Goal: Task Accomplishment & Management: Use online tool/utility

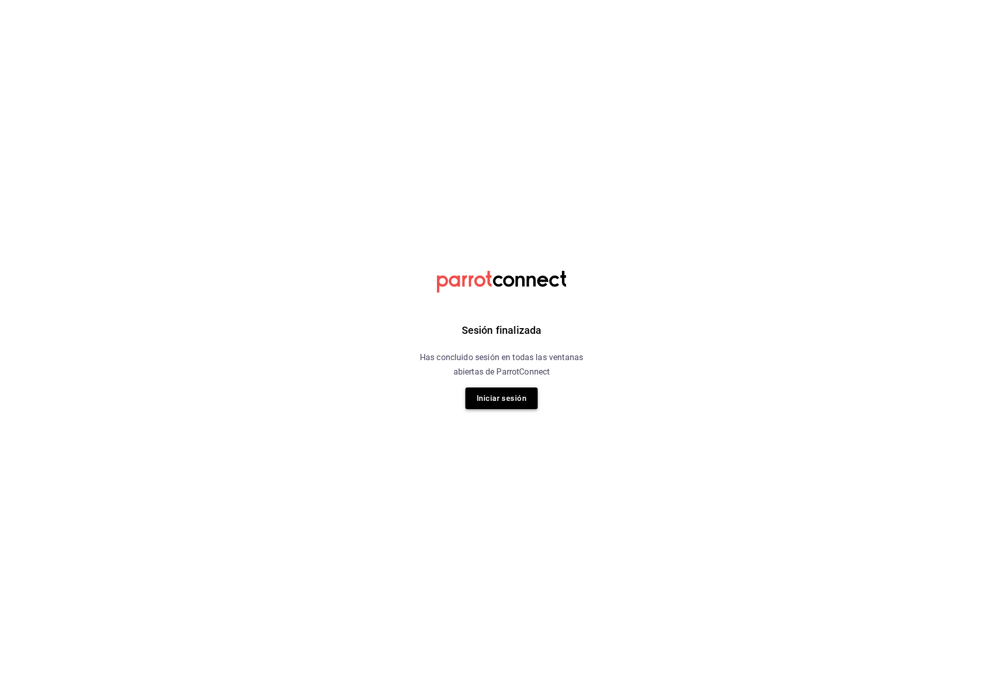
click at [502, 393] on button "Iniciar sesión" at bounding box center [501, 399] width 72 height 22
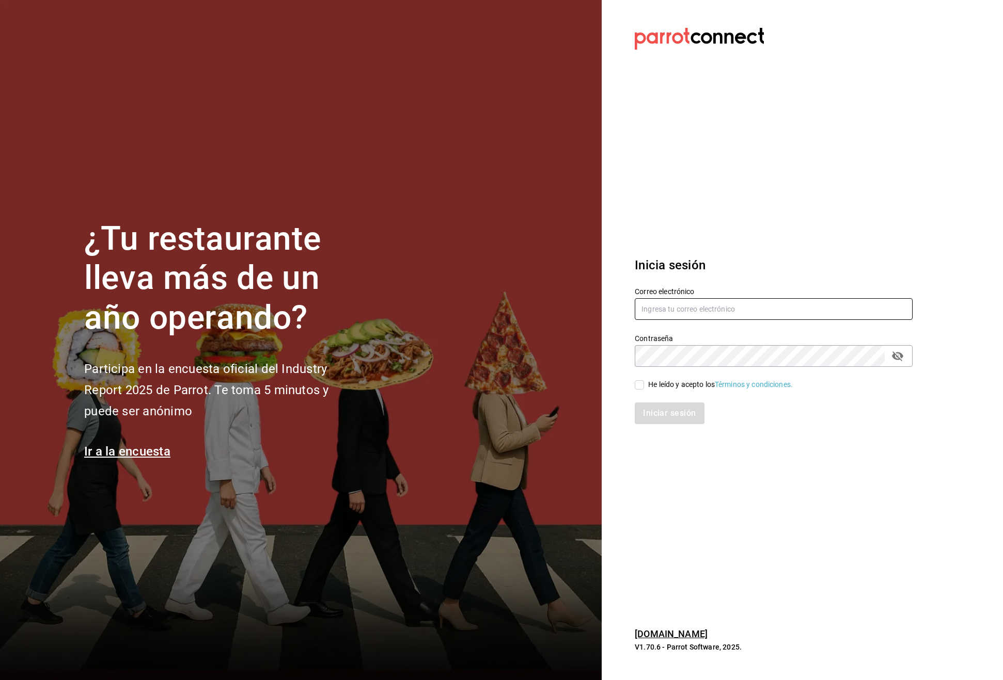
click at [681, 308] on input "text" at bounding box center [773, 309] width 278 height 22
type input "aurbano@debocaenboca.net"
click at [640, 387] on input "He leído y acepto los Términos y condiciones." at bounding box center [638, 384] width 9 height 9
checkbox input "true"
click at [661, 410] on button "Iniciar sesión" at bounding box center [669, 414] width 70 height 22
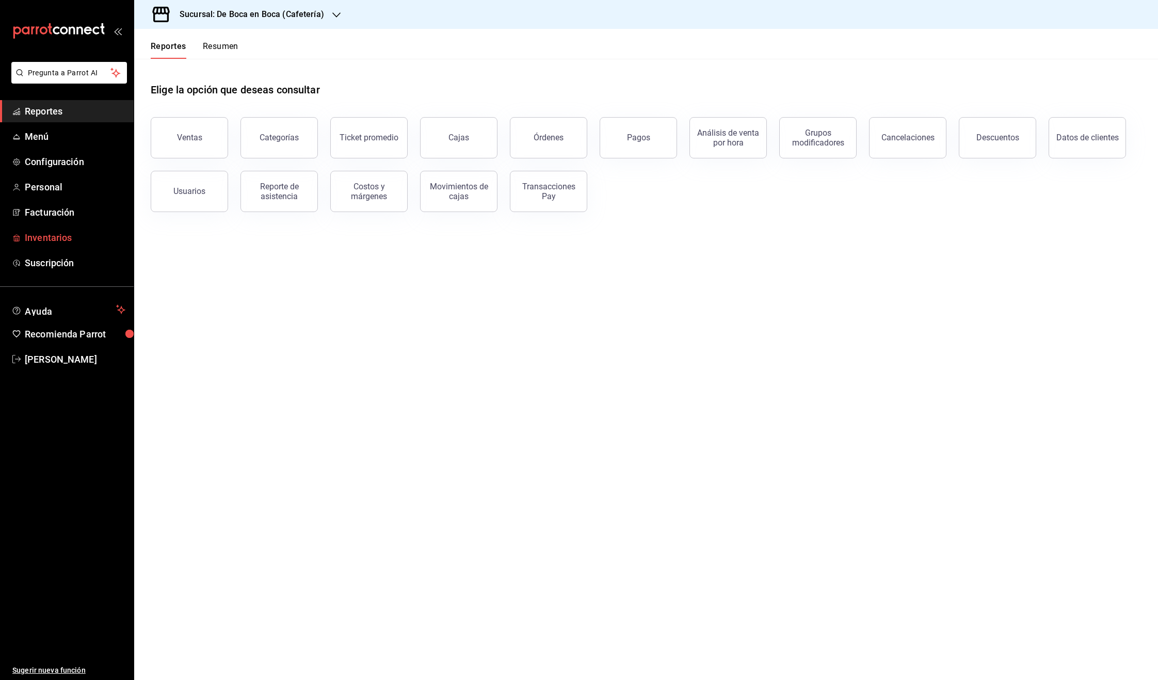
click at [57, 237] on span "Inventarios" at bounding box center [75, 238] width 101 height 14
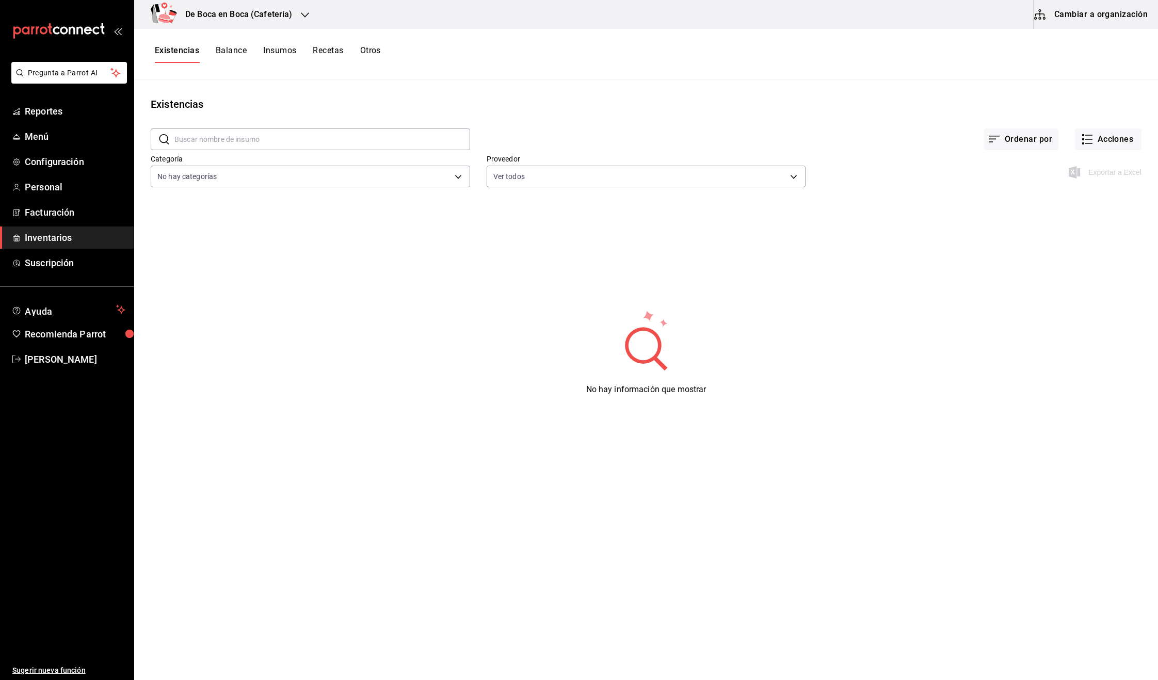
click at [1002, 13] on button "Cambiar a organización" at bounding box center [1092, 14] width 116 height 29
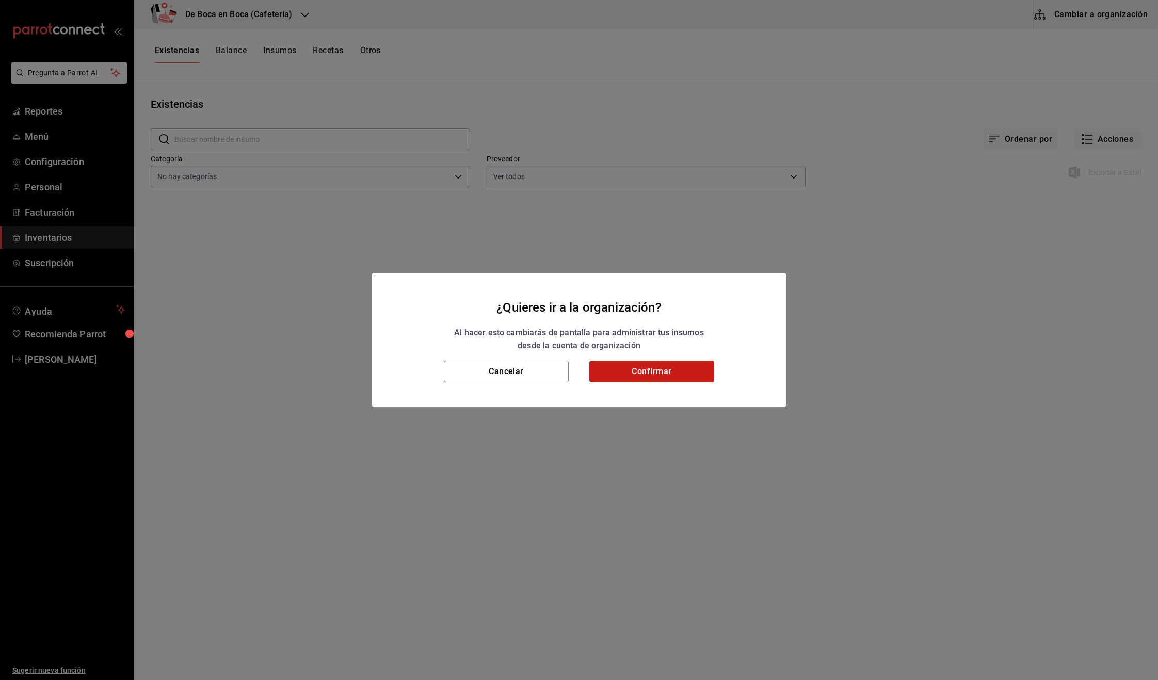
click at [657, 373] on button "Confirmar" at bounding box center [652, 372] width 125 height 22
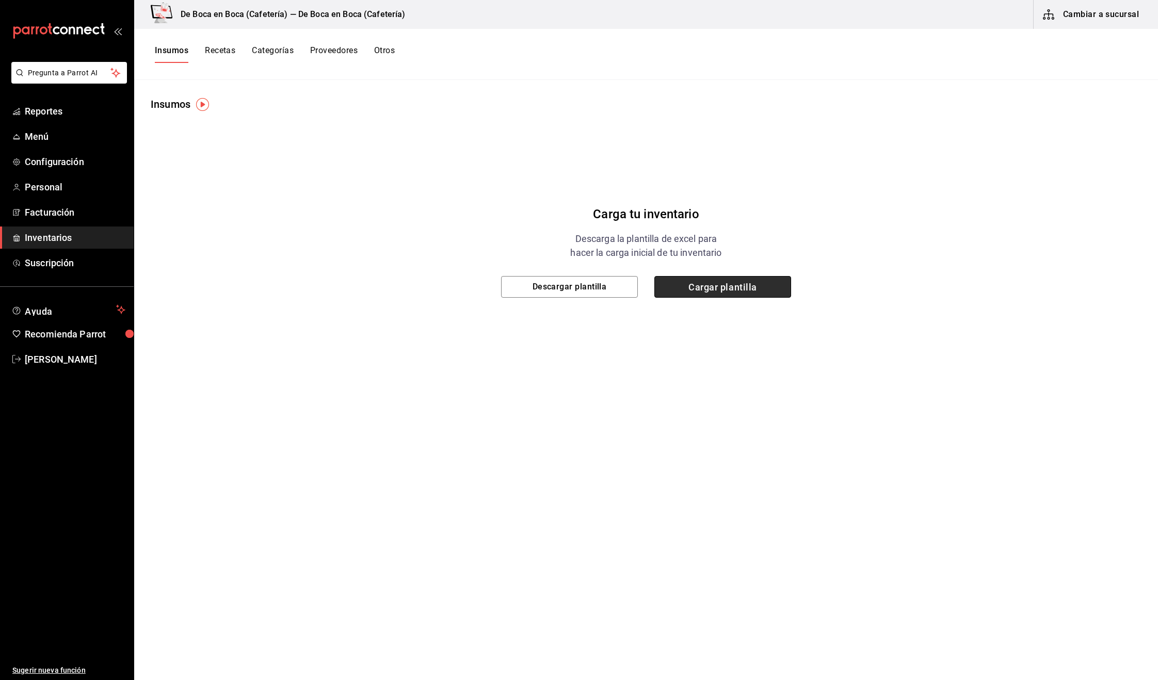
click at [739, 289] on span "Cargar plantilla" at bounding box center [723, 287] width 137 height 22
click at [0, 0] on input "Cargar plantilla" at bounding box center [0, 0] width 0 height 0
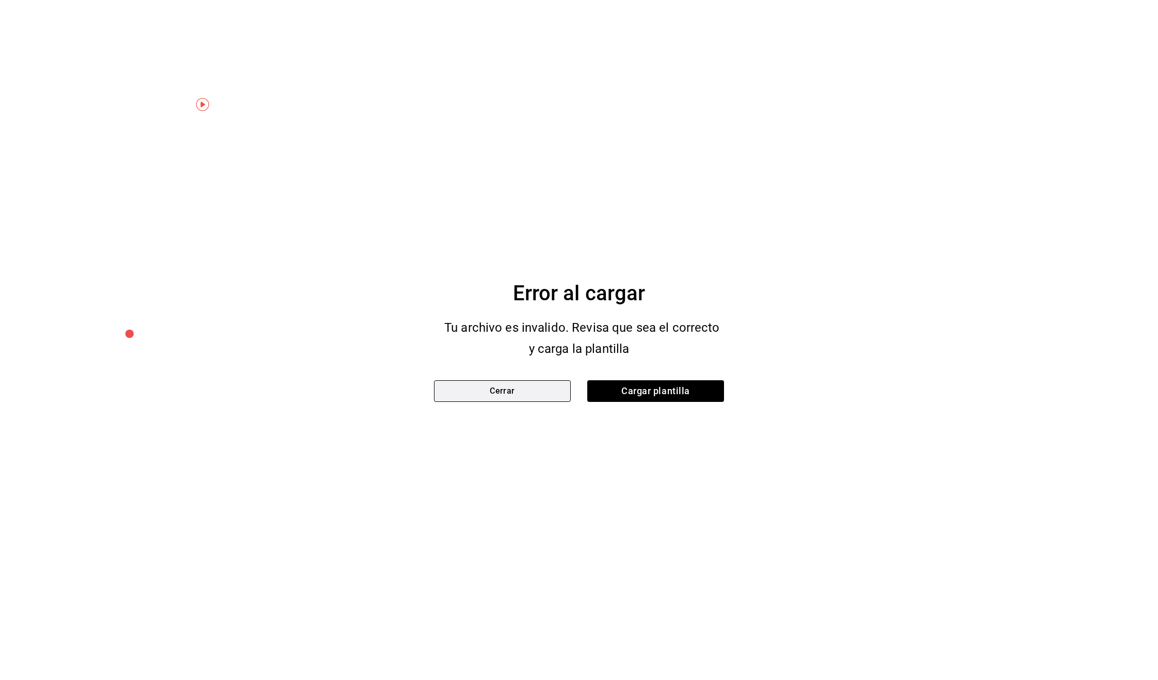
click at [523, 391] on button "Cerrar" at bounding box center [502, 391] width 137 height 22
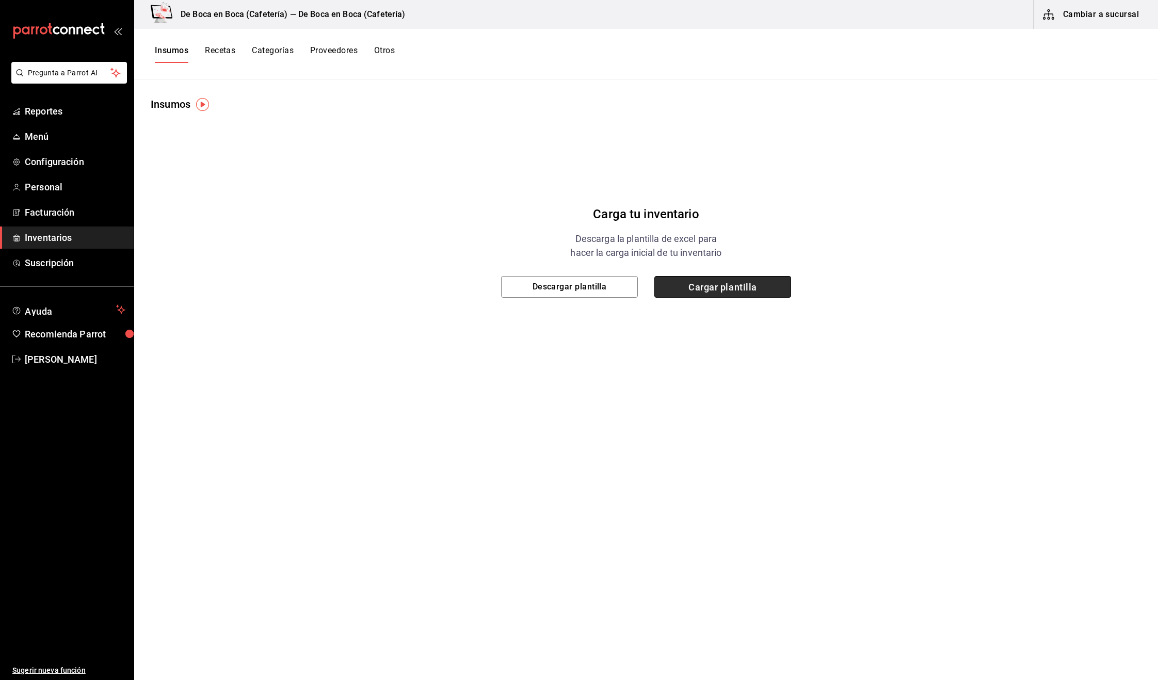
click at [741, 288] on span "Cargar plantilla" at bounding box center [723, 287] width 137 height 22
click at [0, 0] on input "Cargar plantilla" at bounding box center [0, 0] width 0 height 0
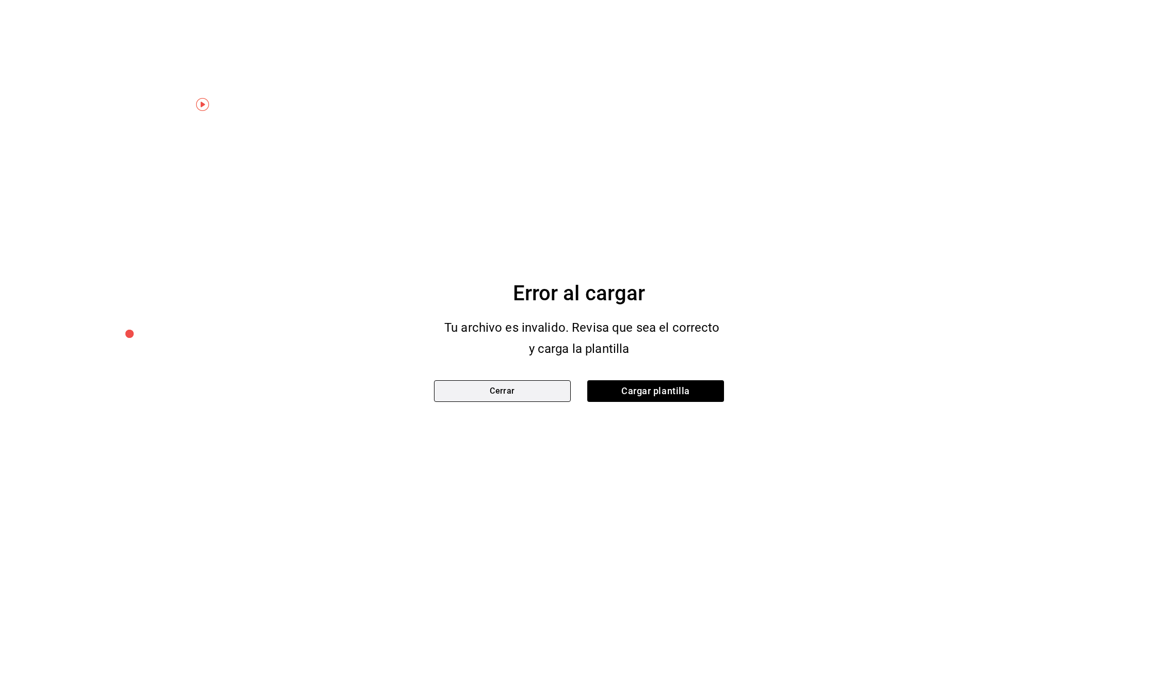
click at [505, 394] on button "Cerrar" at bounding box center [502, 391] width 137 height 22
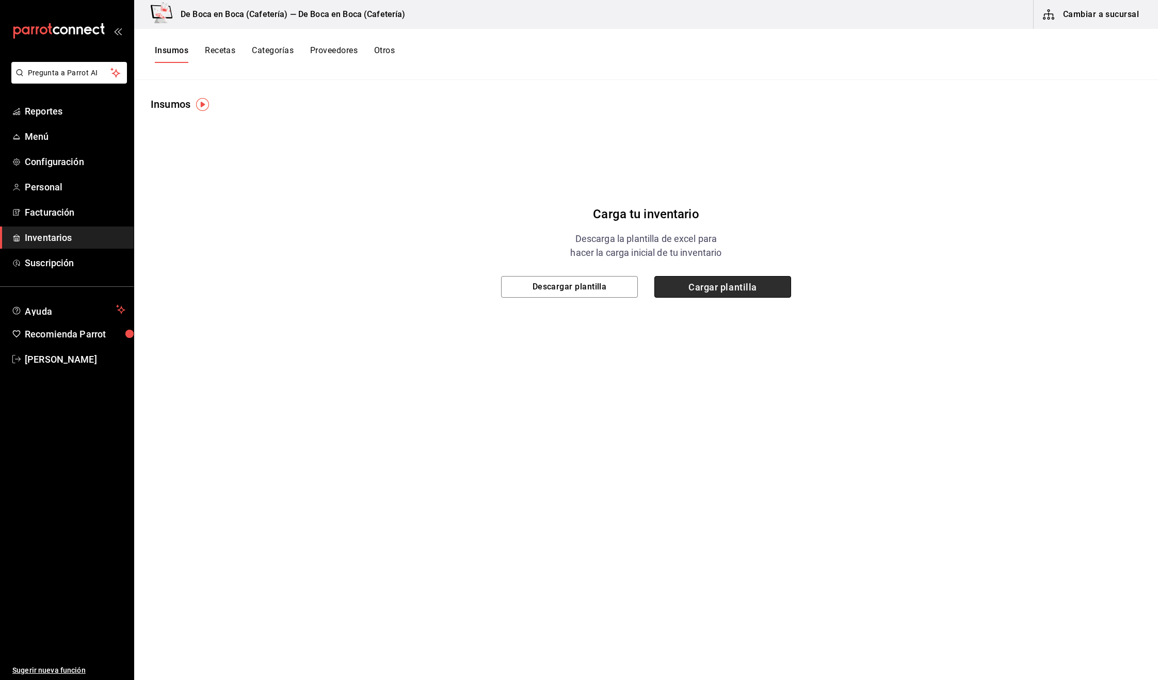
click at [715, 287] on span "Cargar plantilla" at bounding box center [723, 287] width 137 height 22
click at [0, 0] on input "Cargar plantilla" at bounding box center [0, 0] width 0 height 0
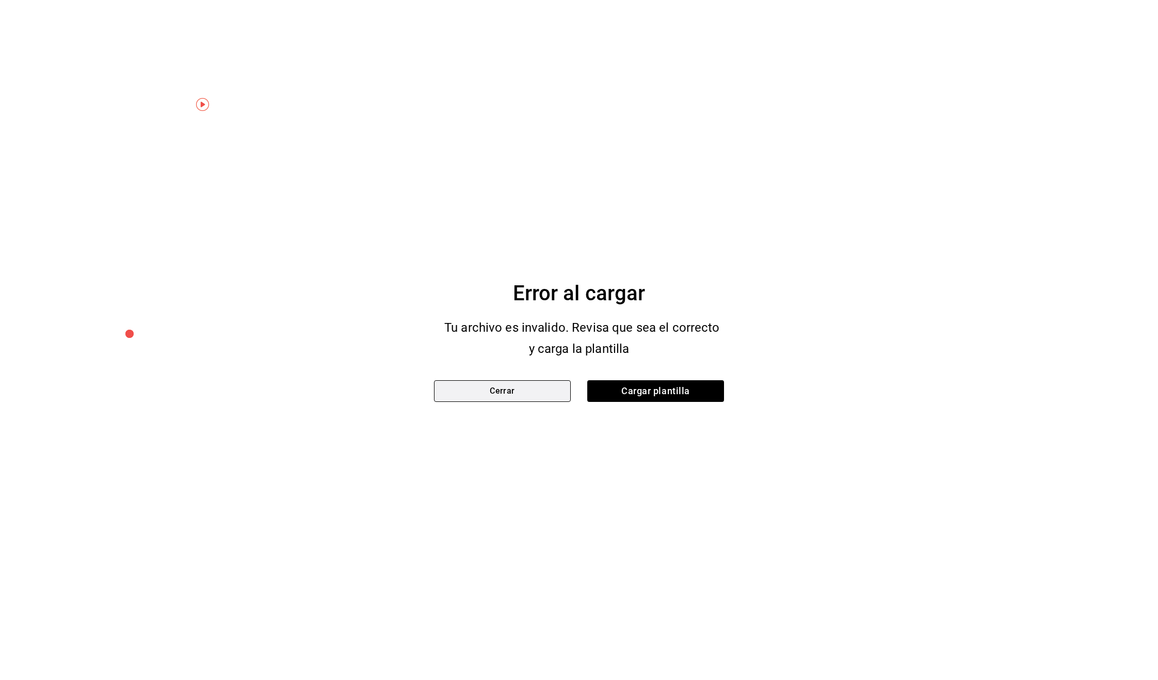
click at [536, 392] on button "Cerrar" at bounding box center [502, 391] width 137 height 22
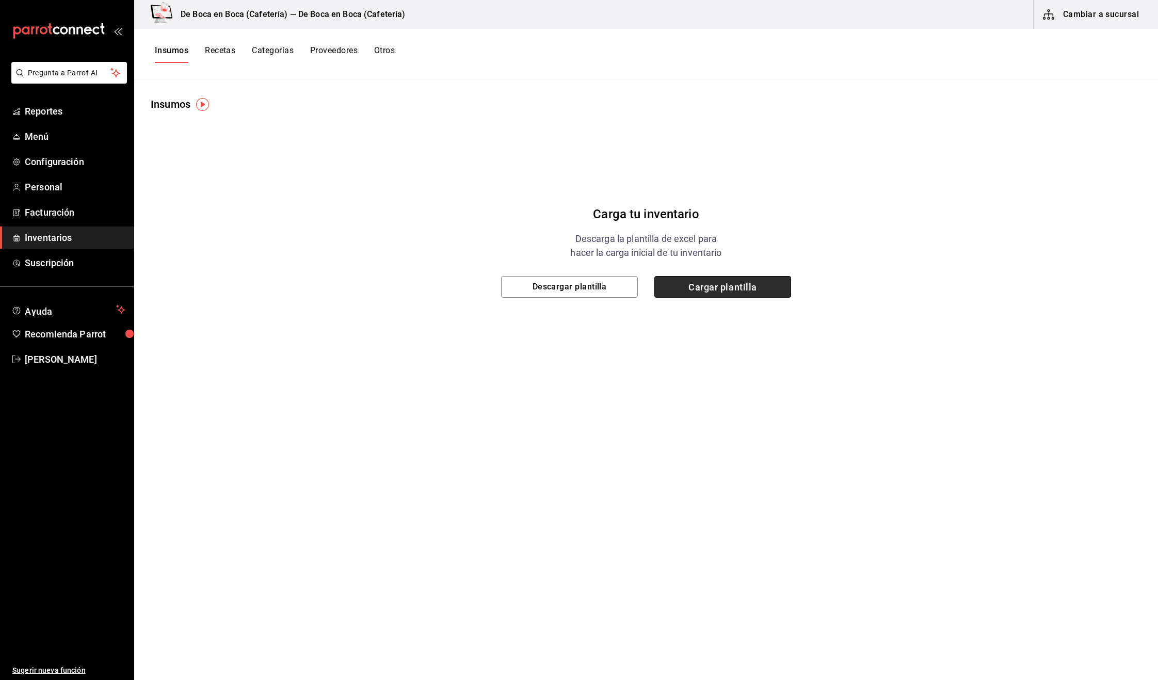
click at [748, 286] on span "Cargar plantilla" at bounding box center [723, 287] width 137 height 22
click at [0, 0] on input "Cargar plantilla" at bounding box center [0, 0] width 0 height 0
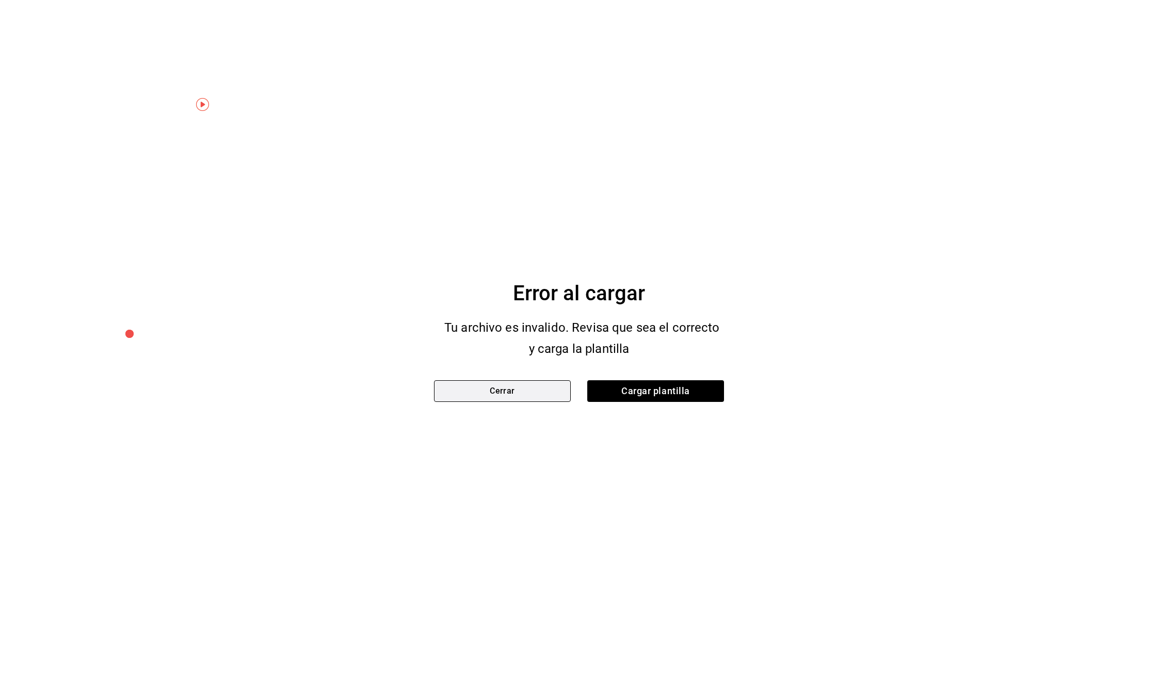
click at [534, 388] on button "Cerrar" at bounding box center [502, 391] width 137 height 22
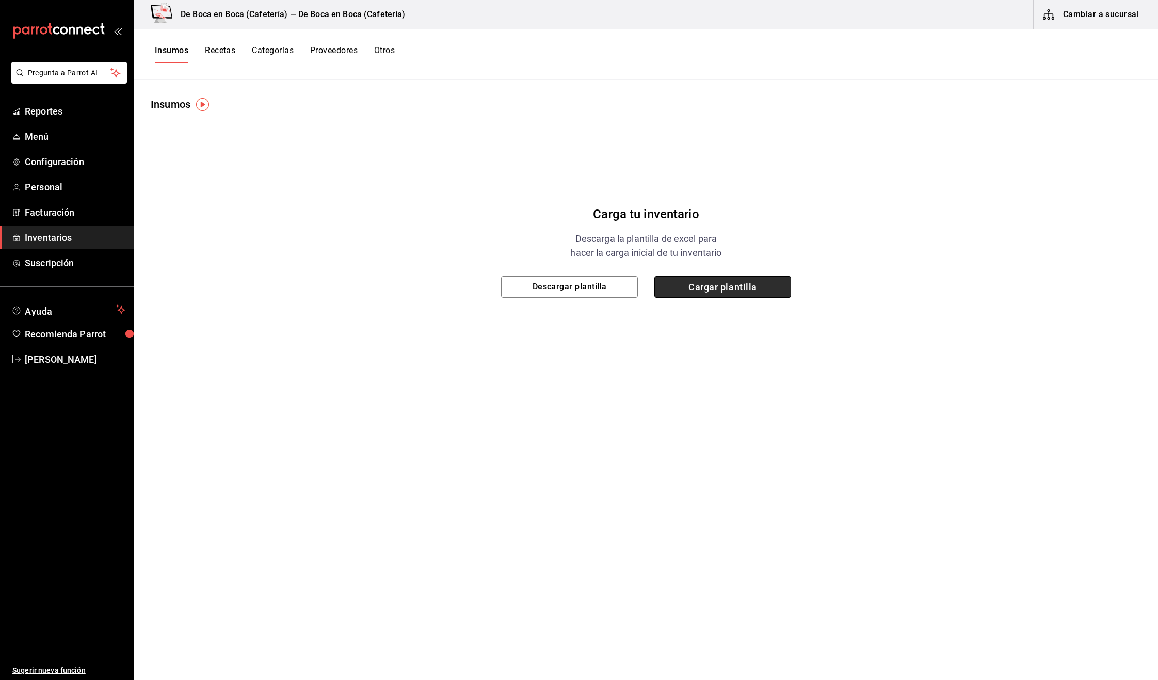
click at [734, 293] on span "Cargar plantilla" at bounding box center [723, 287] width 137 height 22
click at [0, 0] on input "Cargar plantilla" at bounding box center [0, 0] width 0 height 0
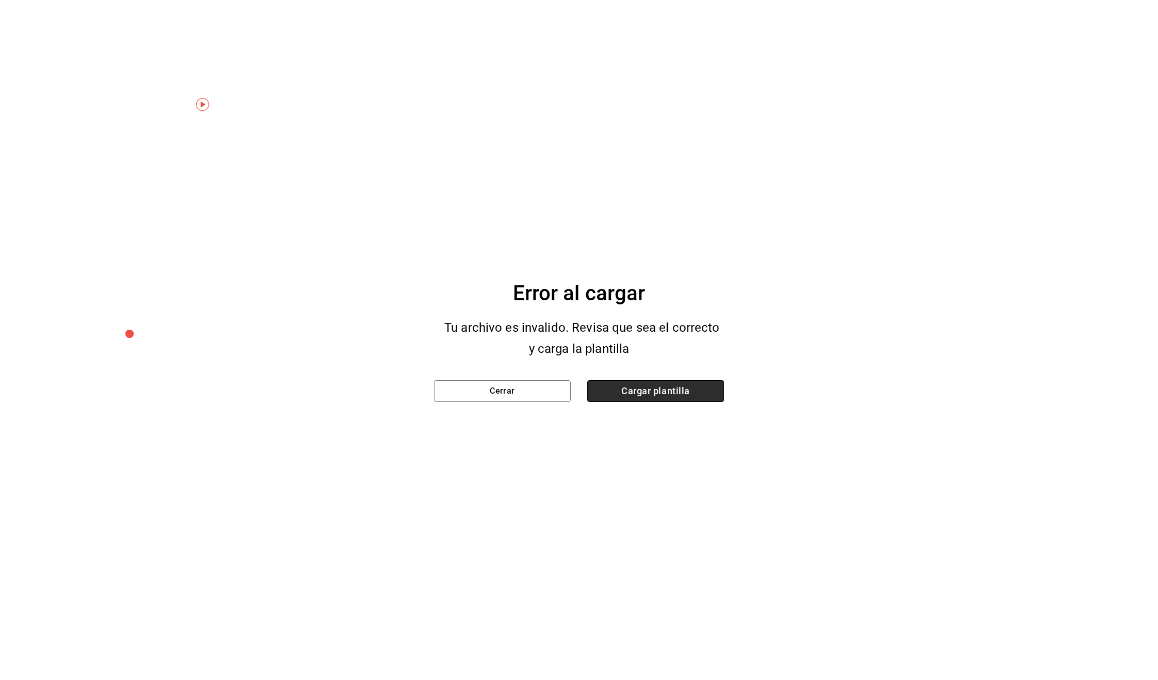
click at [673, 394] on span "Cargar plantilla" at bounding box center [656, 391] width 137 height 22
click at [0, 0] on input "Cargar plantilla" at bounding box center [0, 0] width 0 height 0
click at [538, 399] on button "Cerrar" at bounding box center [502, 391] width 137 height 22
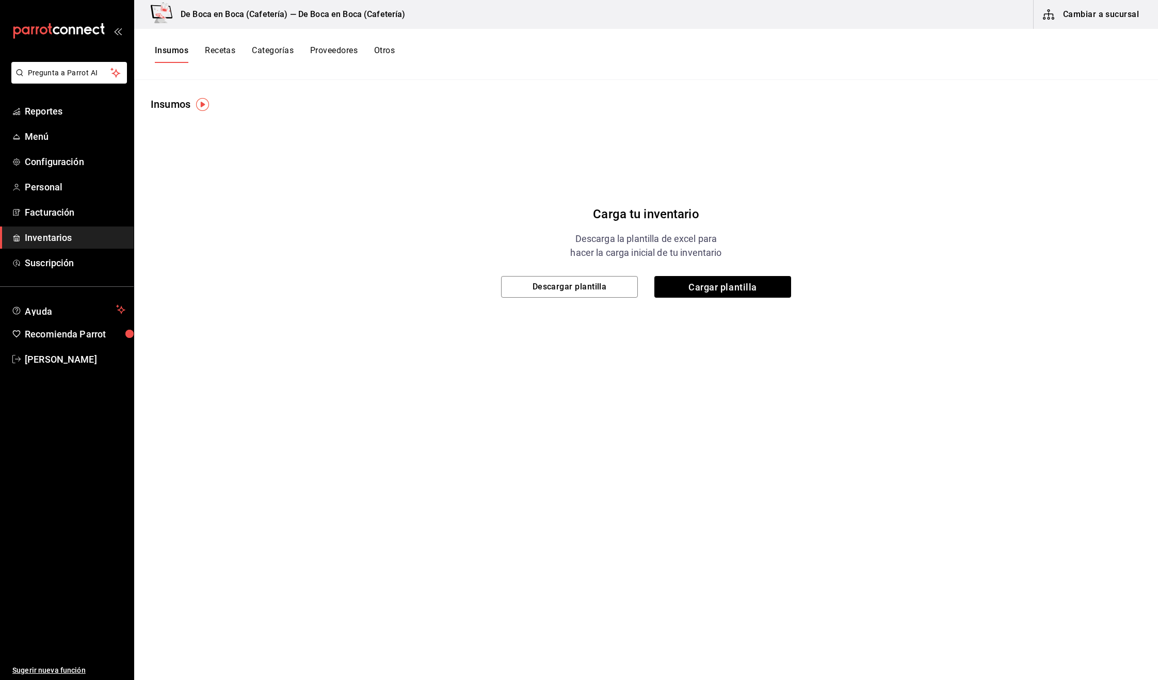
click at [369, 177] on div "Carga tu inventario Descarga la plantilla de excel para hacer la carga inicial …" at bounding box center [646, 241] width 1024 height 258
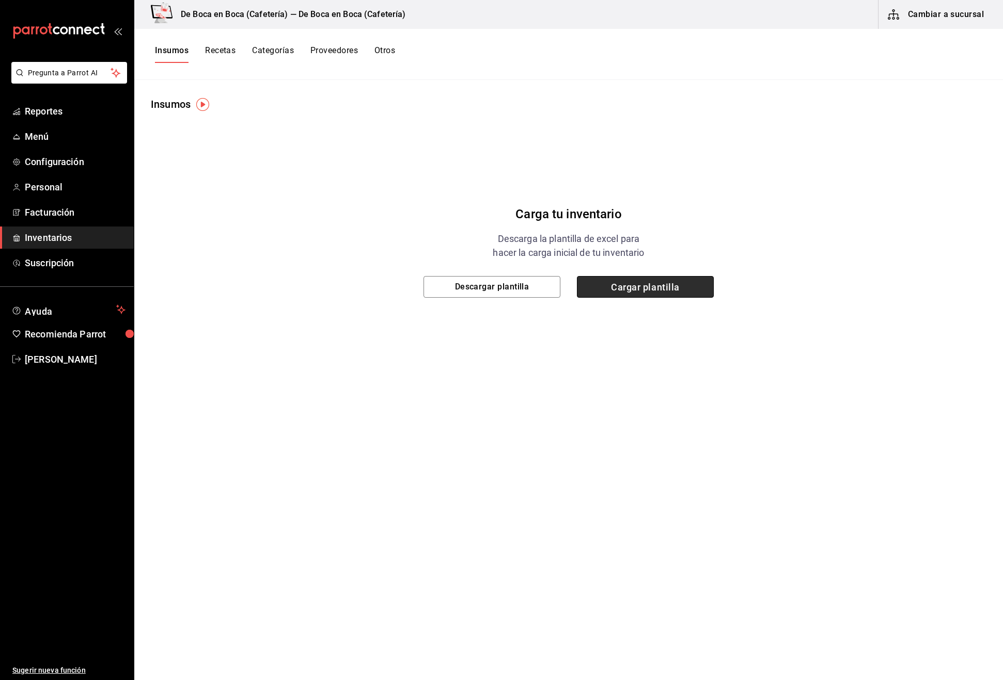
click at [646, 289] on span "Cargar plantilla" at bounding box center [645, 287] width 137 height 22
click at [0, 0] on input "Cargar plantilla" at bounding box center [0, 0] width 0 height 0
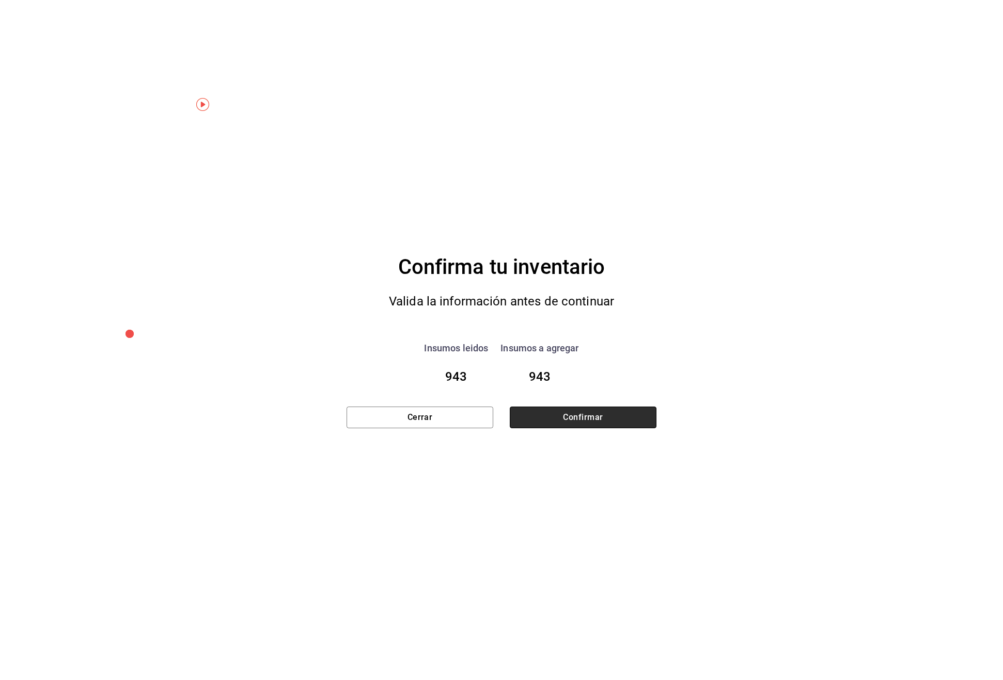
click at [598, 420] on button "Confirmar" at bounding box center [583, 418] width 147 height 22
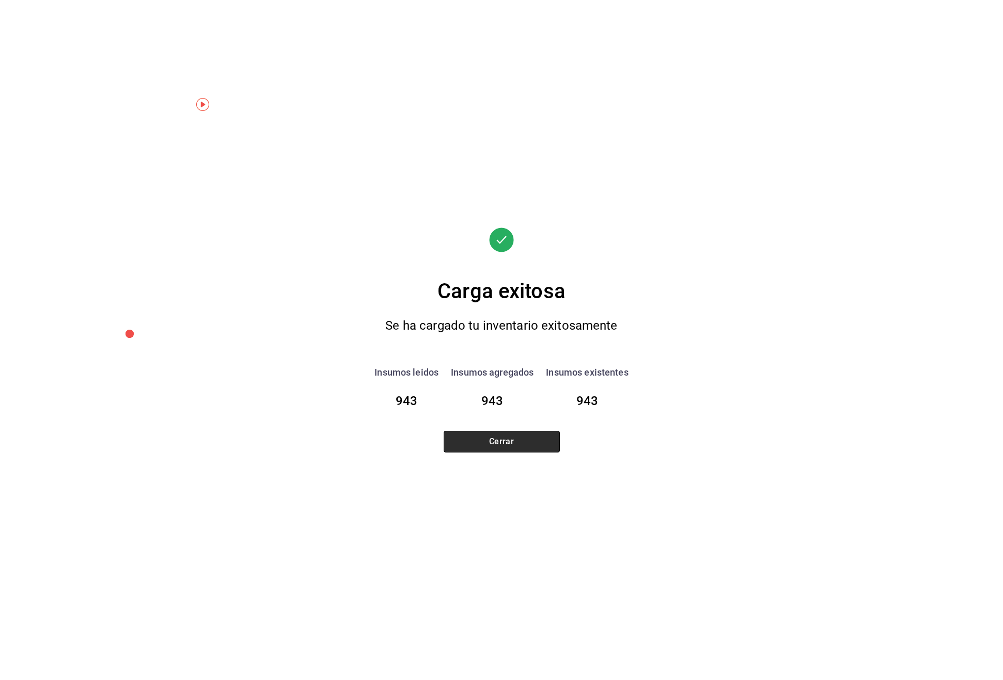
click at [505, 442] on button "Cerrar" at bounding box center [501, 442] width 116 height 22
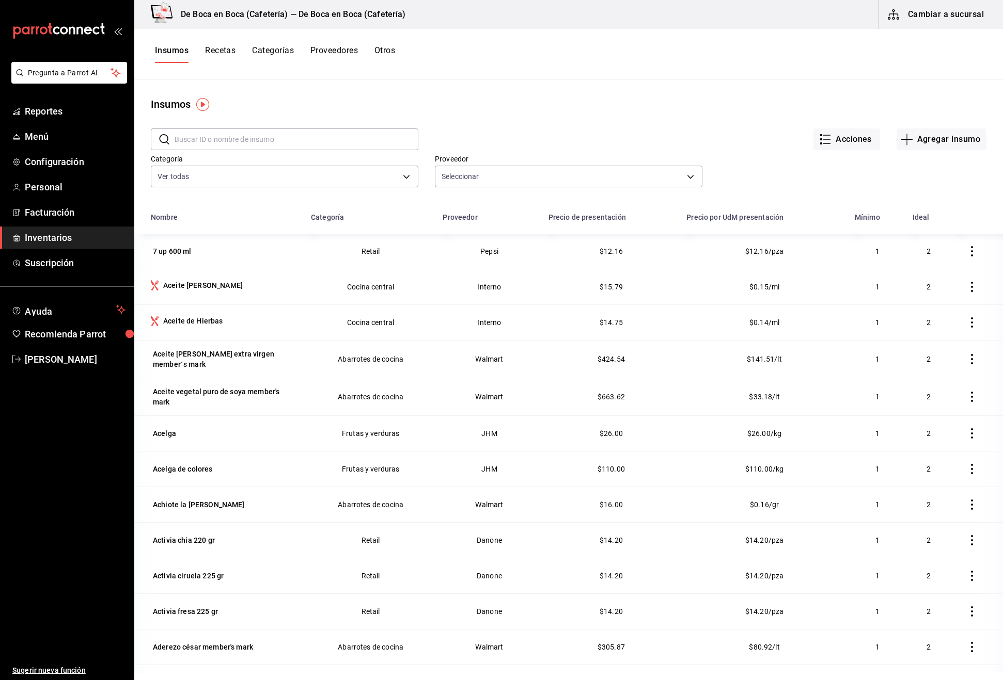
type input "f97992a2-7263-49fb-b773-9d299e5ce2eb,94e0be1d-8d3e-41a4-b5cc-73b1bcf9b434,20e99…"
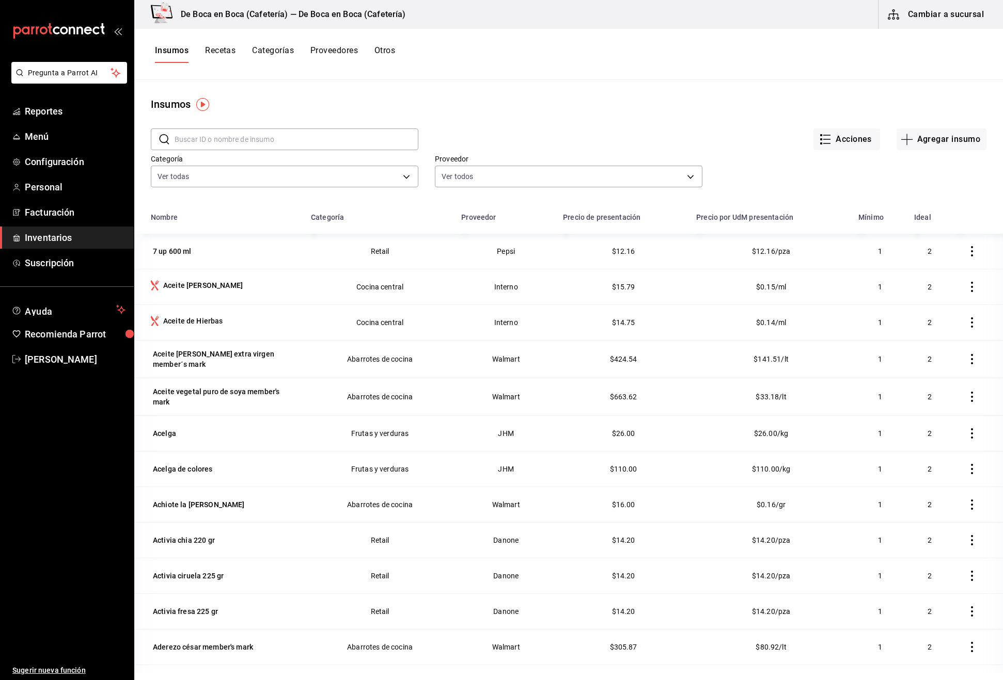
click at [222, 51] on button "Recetas" at bounding box center [220, 54] width 30 height 18
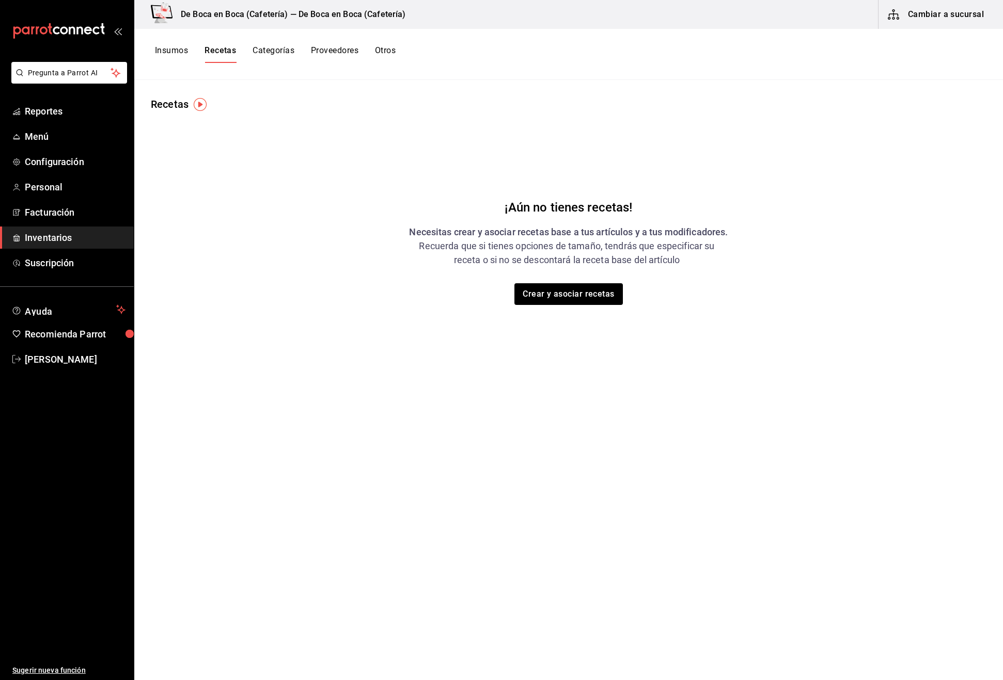
click at [272, 51] on button "Categorías" at bounding box center [273, 54] width 42 height 18
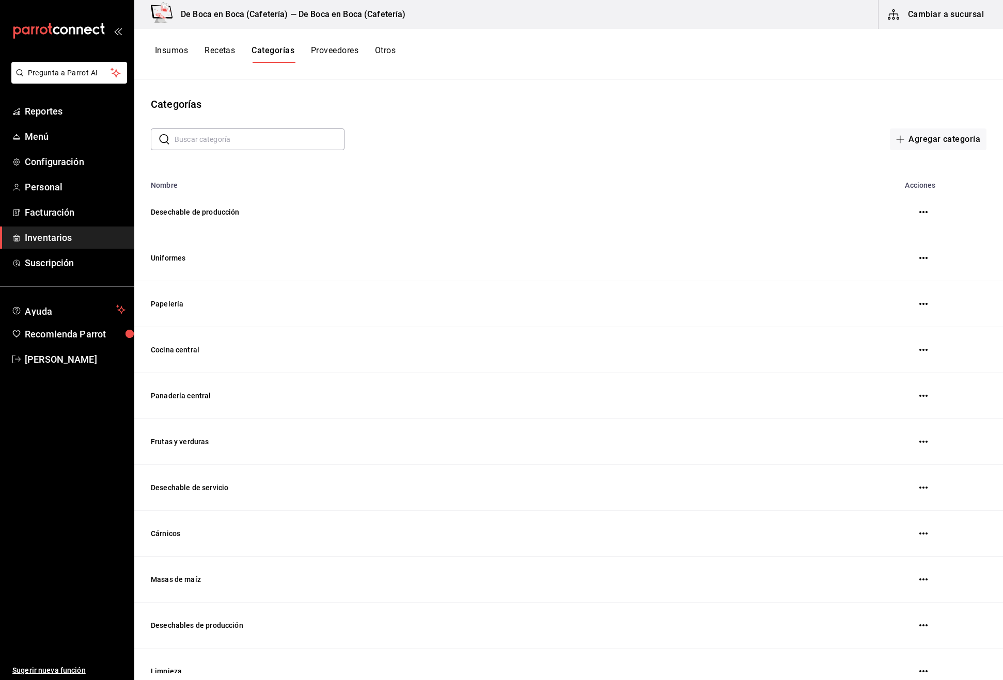
click at [167, 54] on button "Insumos" at bounding box center [171, 54] width 33 height 18
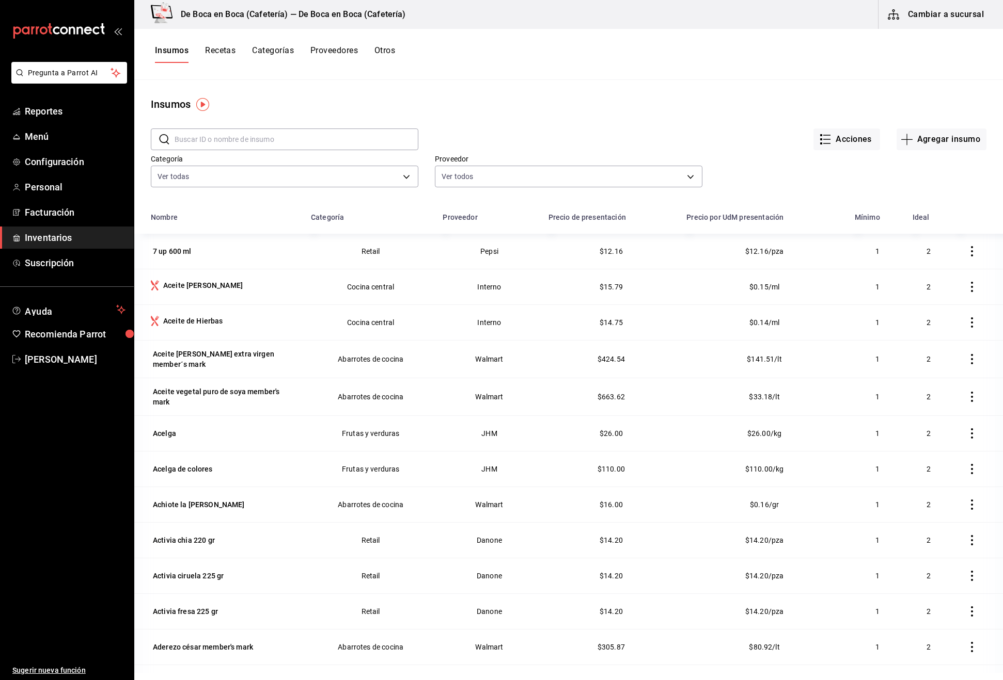
click at [267, 45] on button "Categorías" at bounding box center [273, 54] width 42 height 18
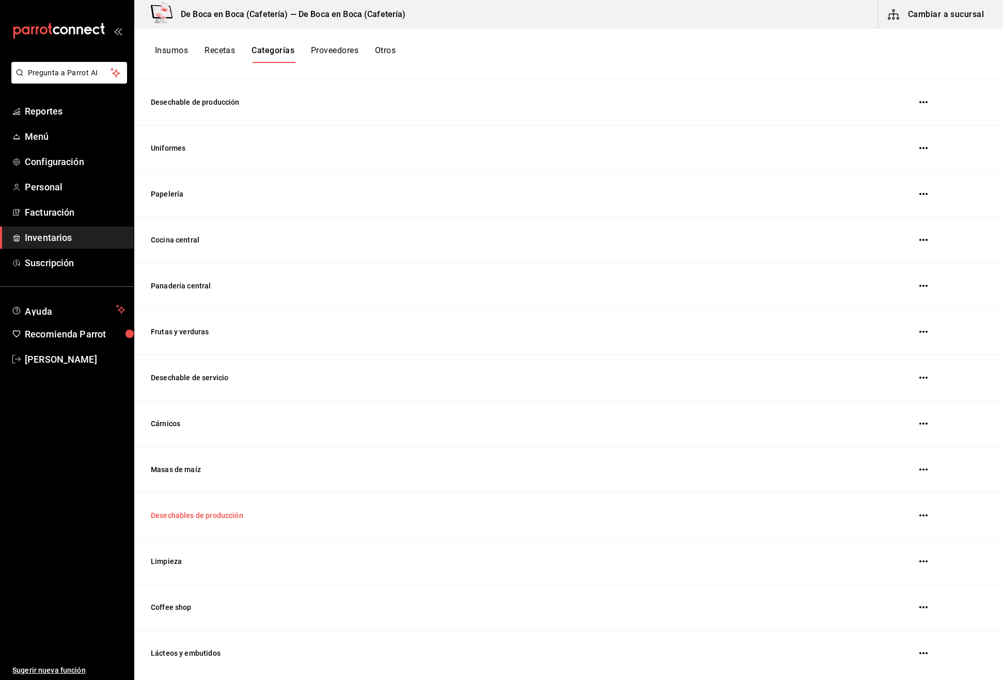
scroll to position [105, 0]
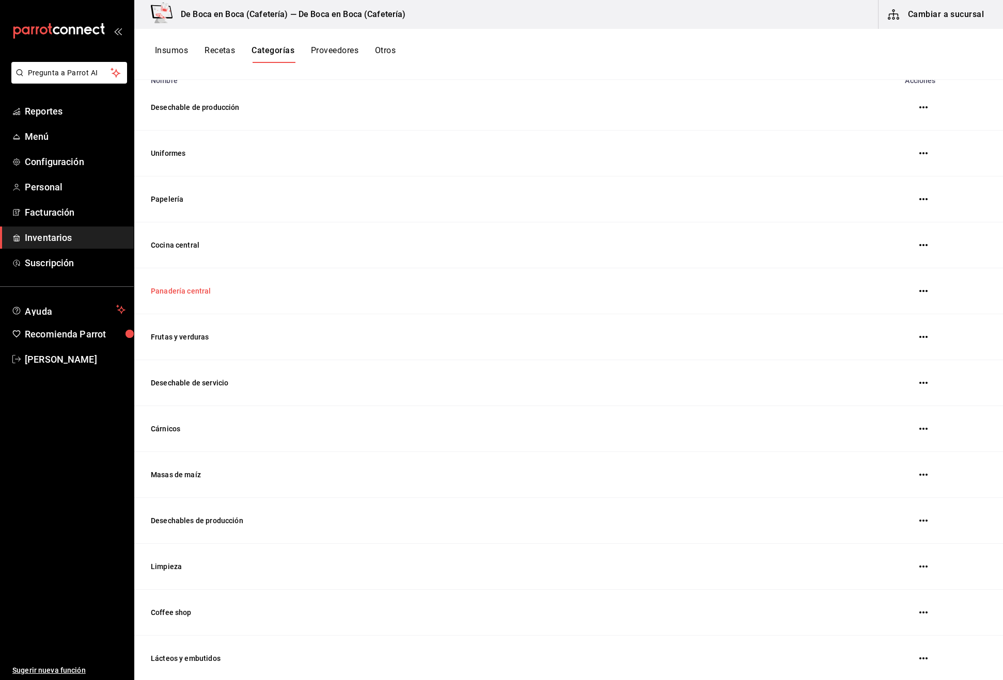
click at [179, 293] on td "Panadería central" at bounding box center [490, 291] width 713 height 46
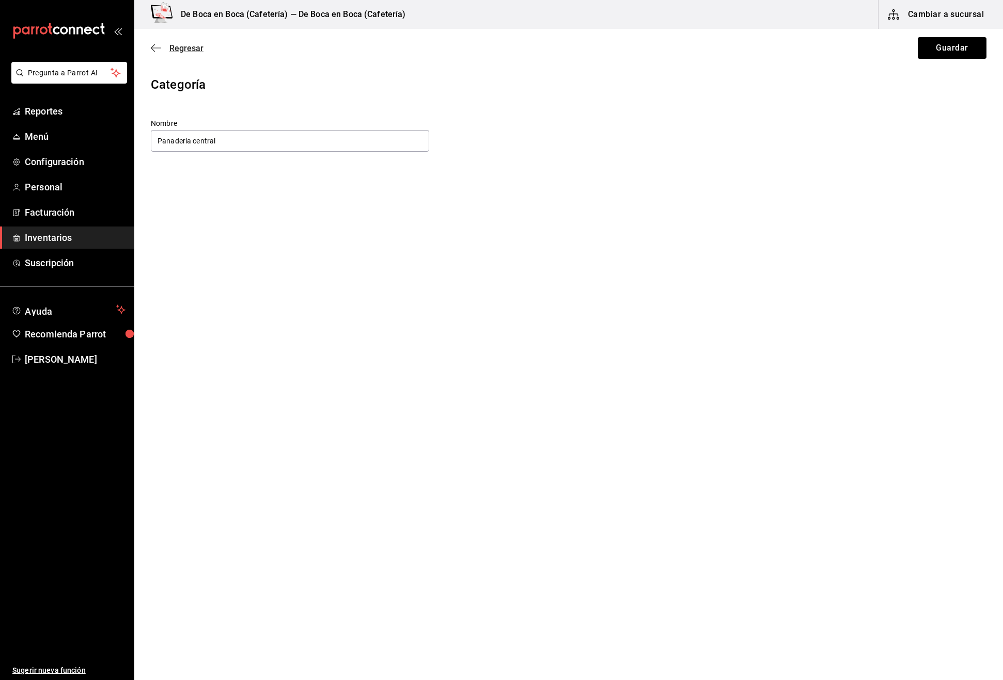
click at [155, 51] on icon "button" at bounding box center [156, 47] width 10 height 9
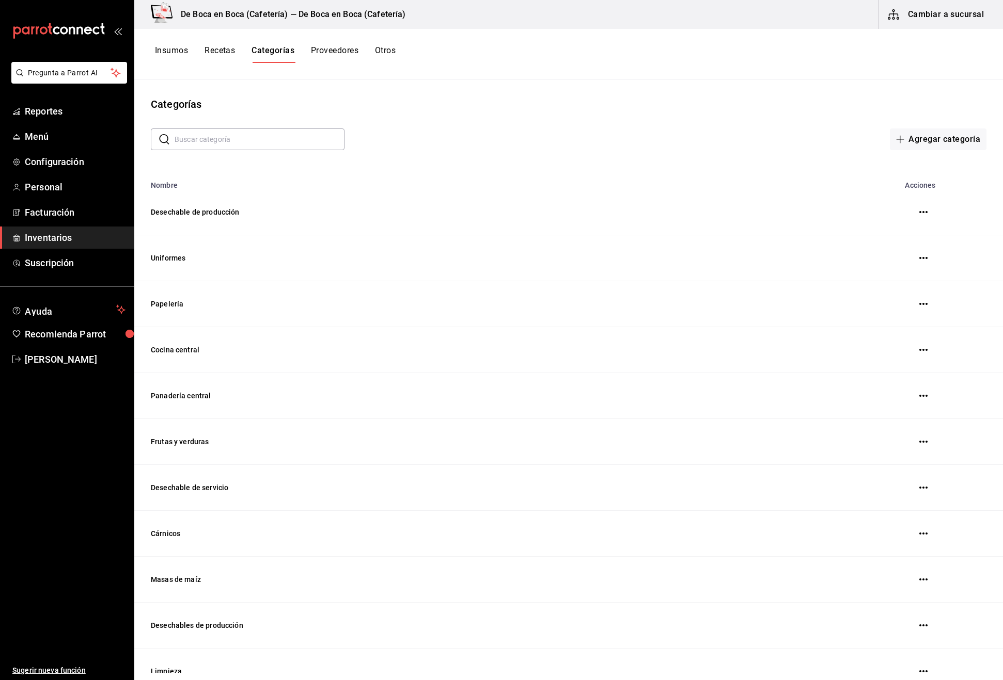
click at [225, 54] on button "Recetas" at bounding box center [219, 54] width 30 height 18
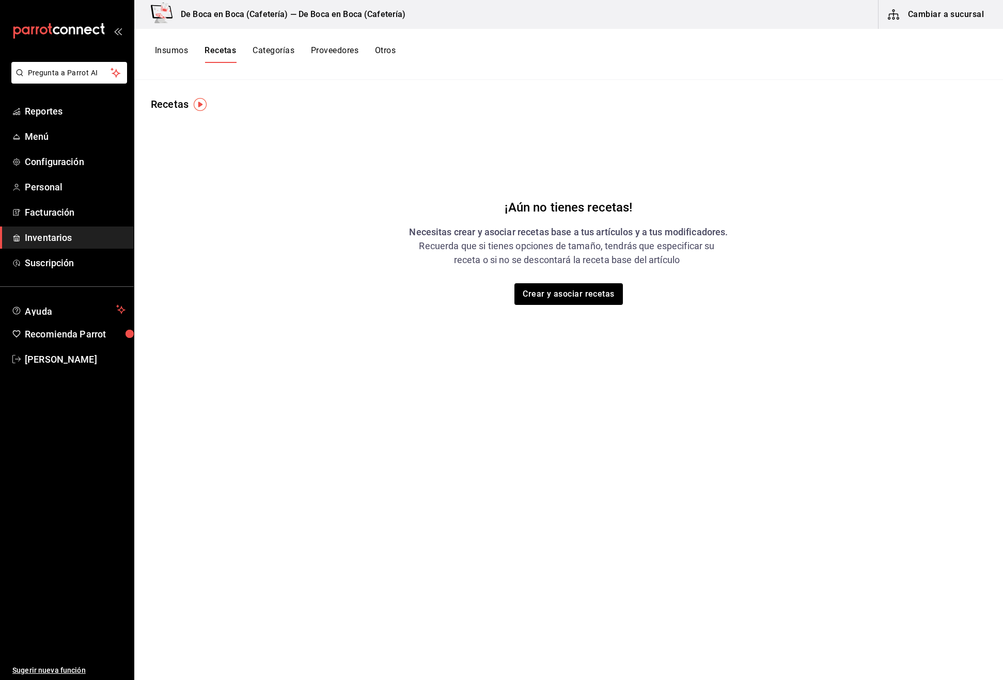
click at [168, 51] on button "Insumos" at bounding box center [171, 54] width 33 height 18
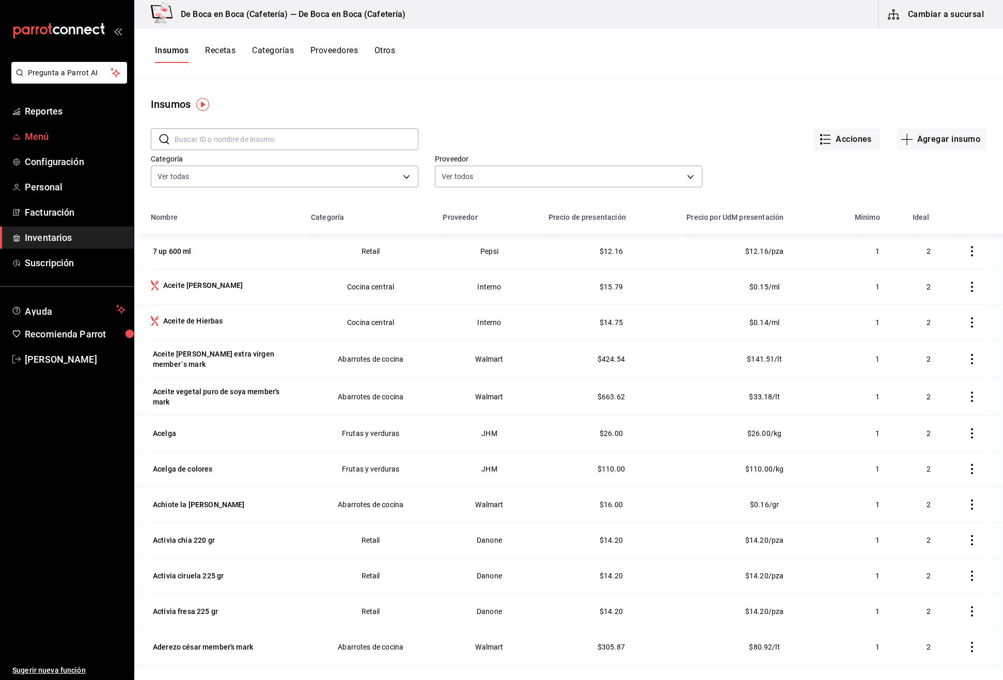
click at [47, 138] on span "Menú" at bounding box center [75, 137] width 101 height 14
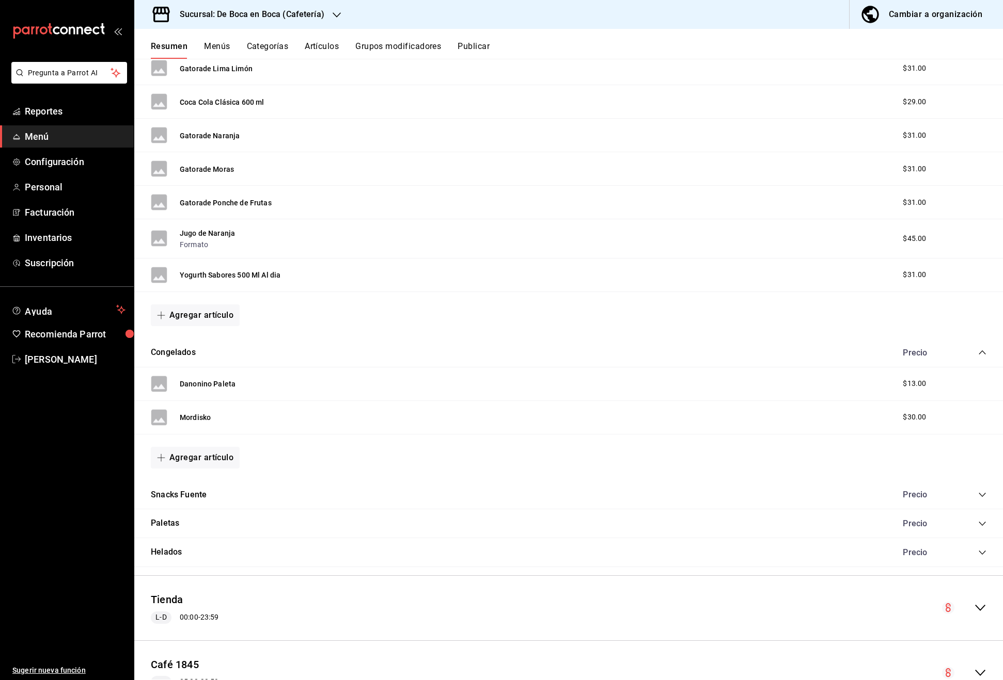
scroll to position [297, 0]
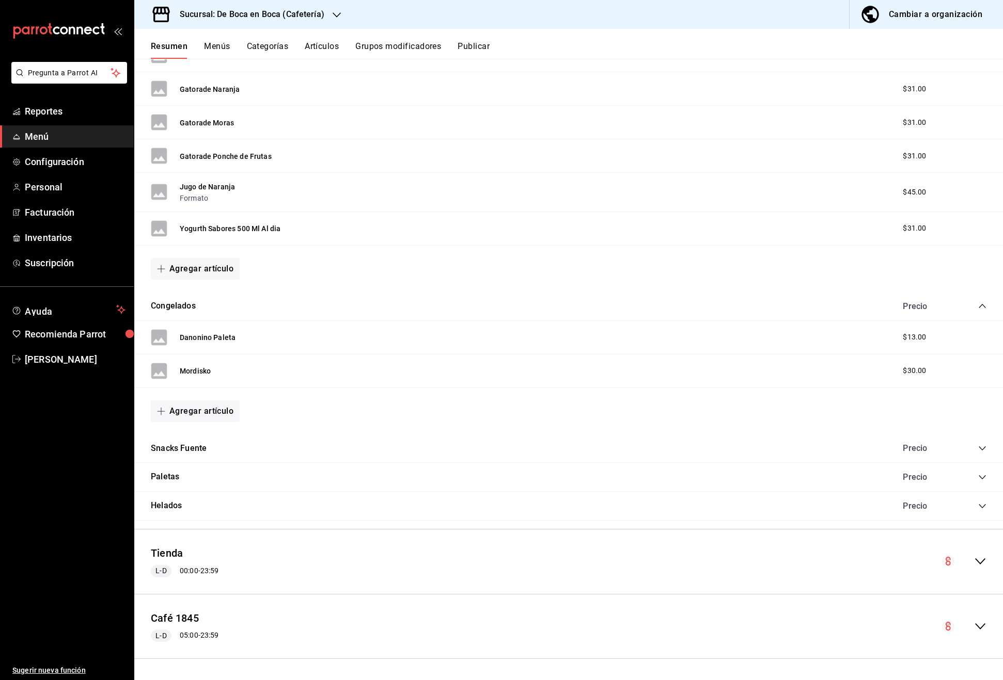
click at [983, 450] on icon "collapse-category-row" at bounding box center [982, 448] width 8 height 8
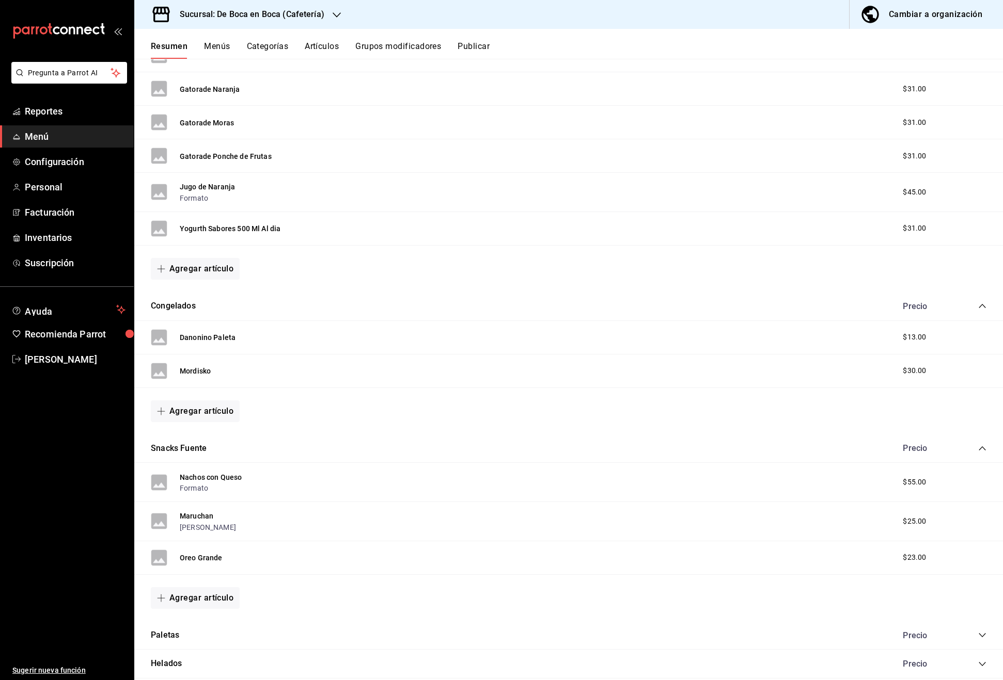
click at [983, 450] on icon "collapse-category-row" at bounding box center [982, 448] width 8 height 8
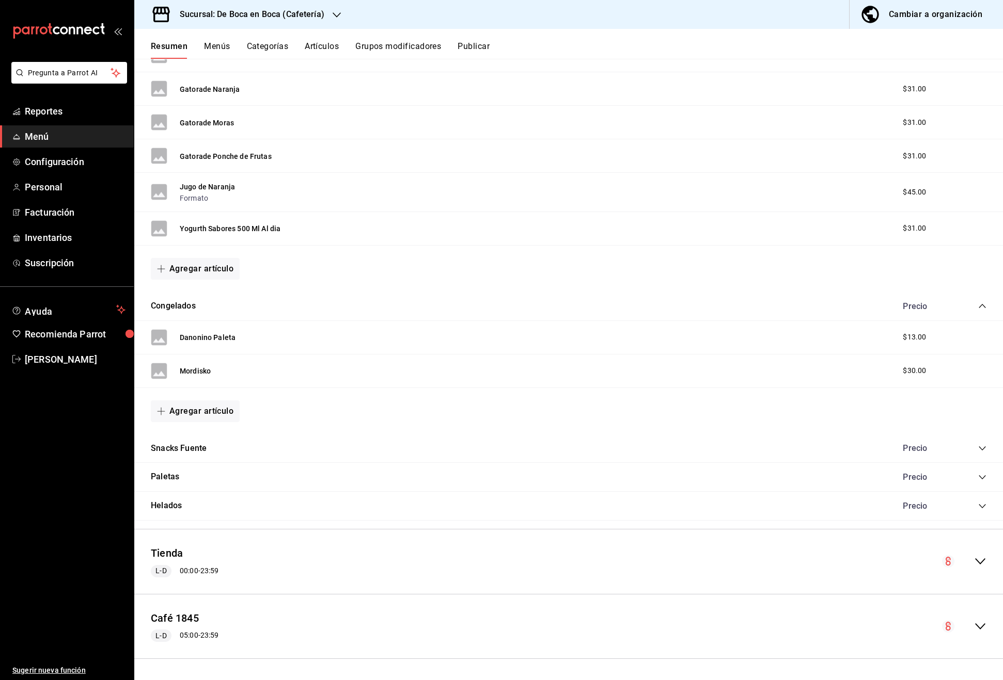
scroll to position [0, 0]
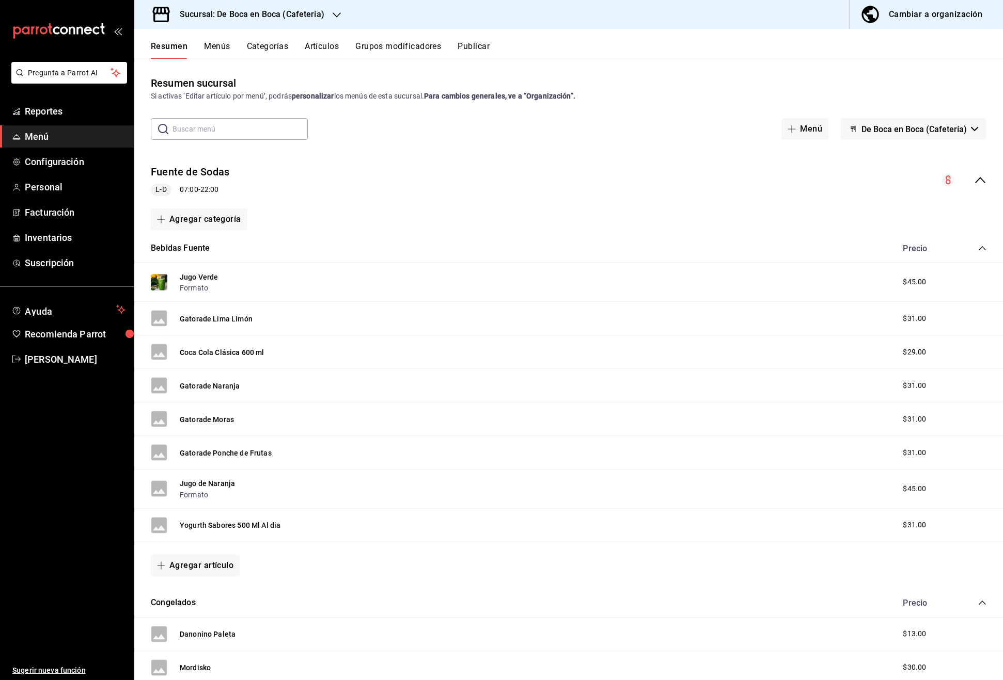
click at [216, 44] on button "Menús" at bounding box center [217, 50] width 26 height 18
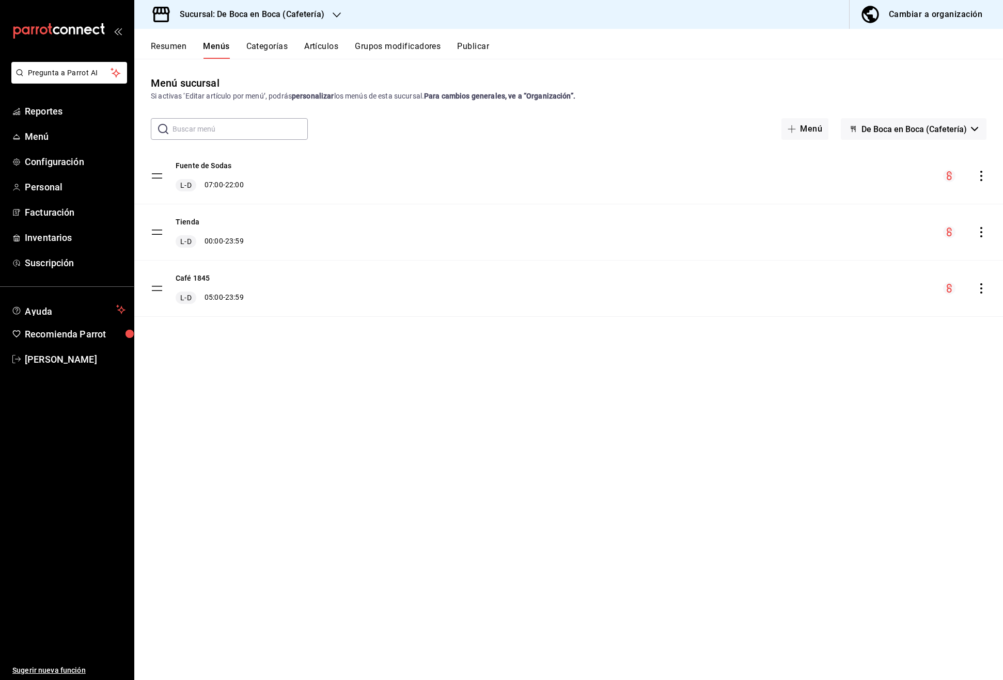
click at [926, 18] on div "Cambiar a organización" at bounding box center [934, 14] width 93 height 14
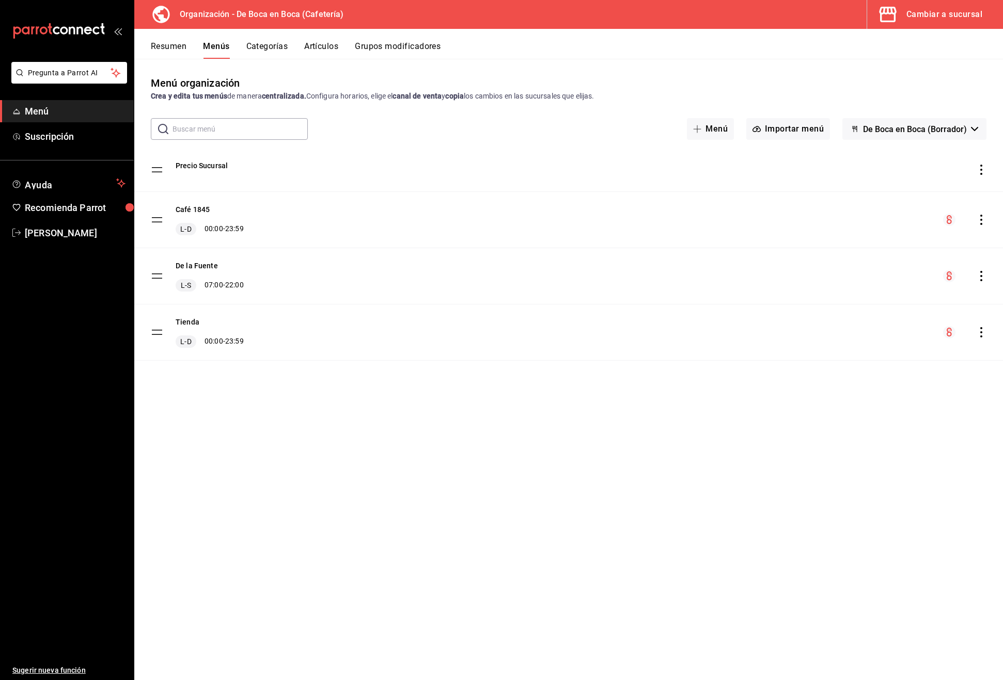
click at [174, 47] on button "Resumen" at bounding box center [169, 50] width 36 height 18
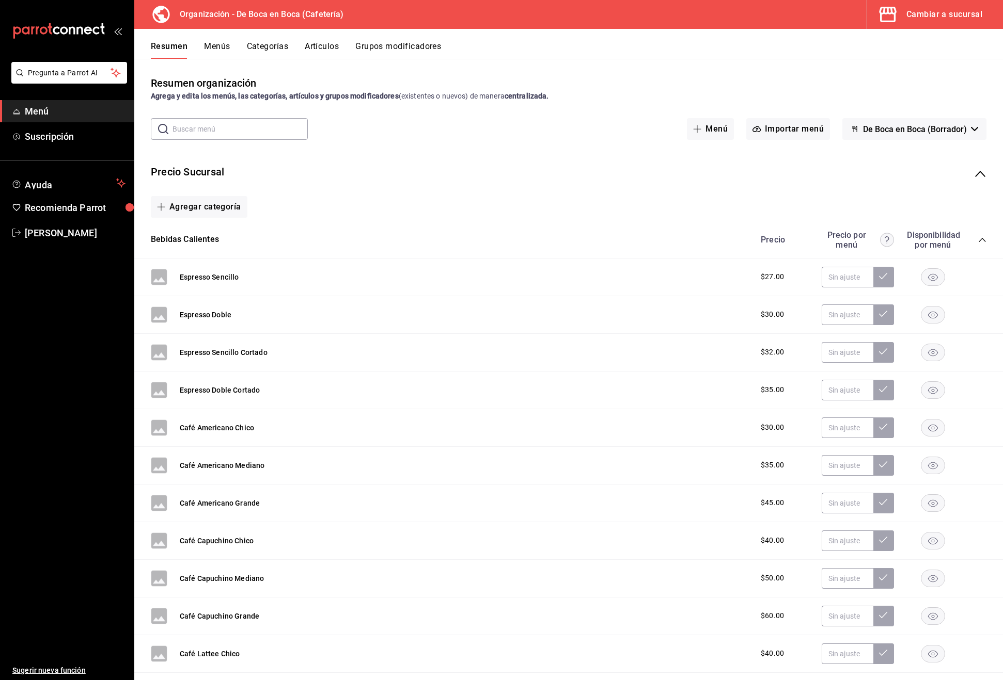
click at [937, 17] on div "Cambiar a sucursal" at bounding box center [944, 14] width 76 height 14
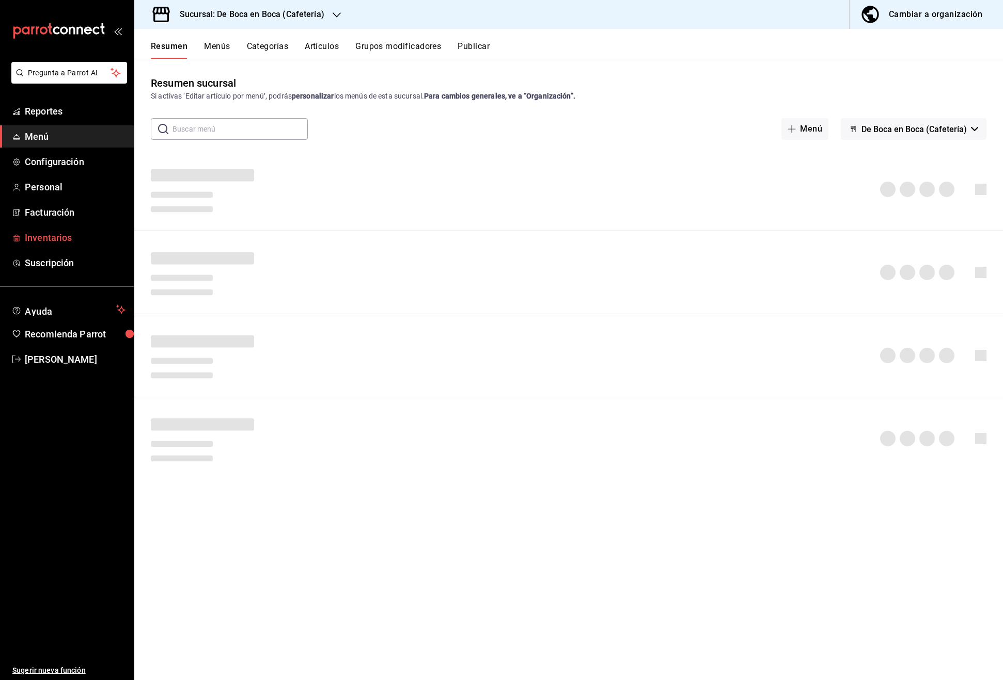
click at [55, 235] on span "Inventarios" at bounding box center [75, 238] width 101 height 14
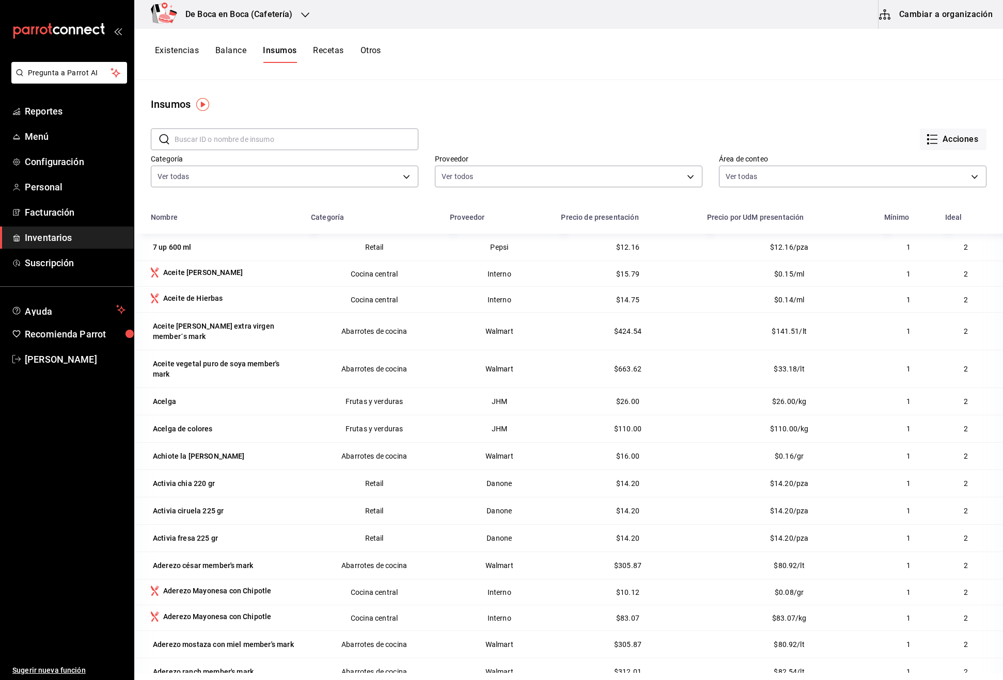
click at [941, 13] on button "Cambiar a organización" at bounding box center [936, 14] width 116 height 29
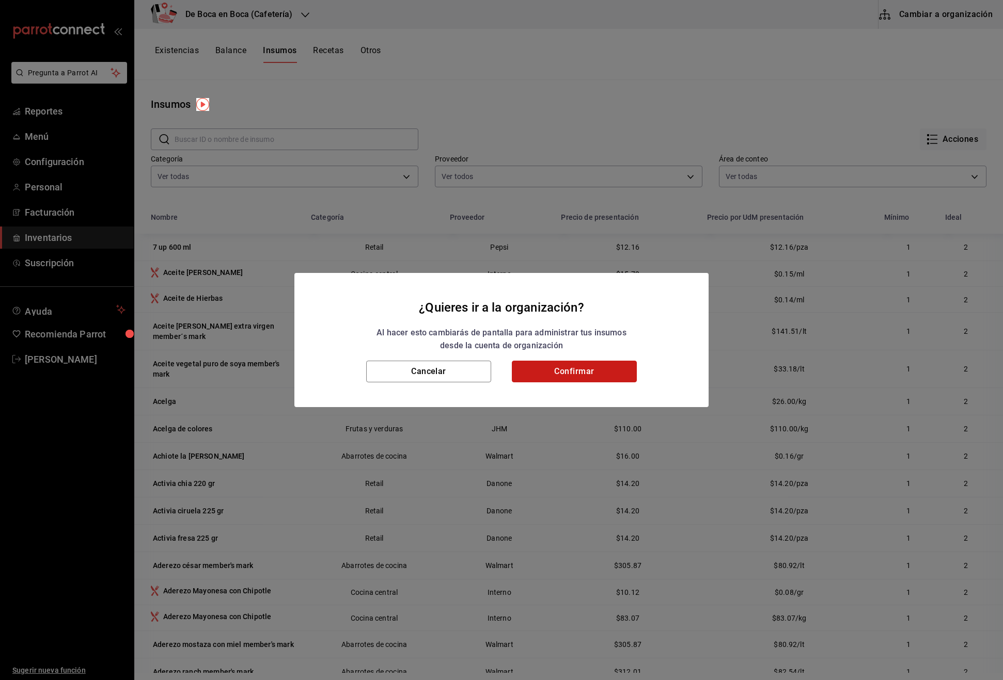
click at [564, 370] on button "Confirmar" at bounding box center [574, 372] width 125 height 22
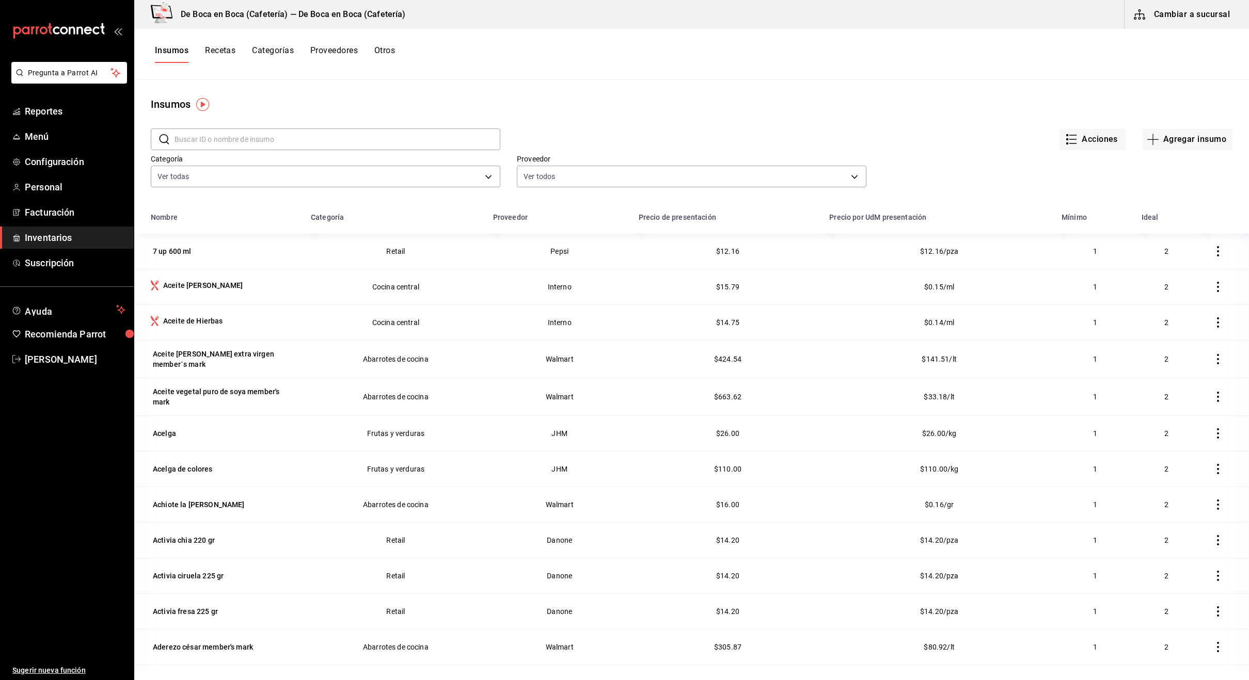
click at [224, 53] on button "Recetas" at bounding box center [220, 54] width 30 height 18
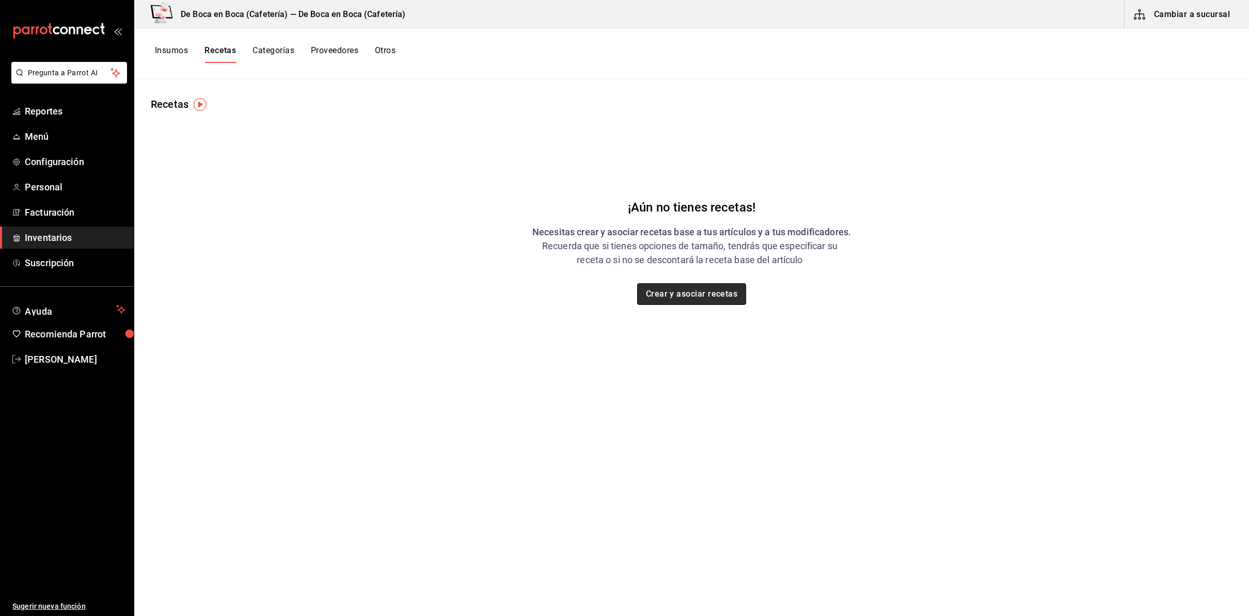
click at [687, 295] on button "Crear y asociar recetas" at bounding box center [691, 294] width 109 height 22
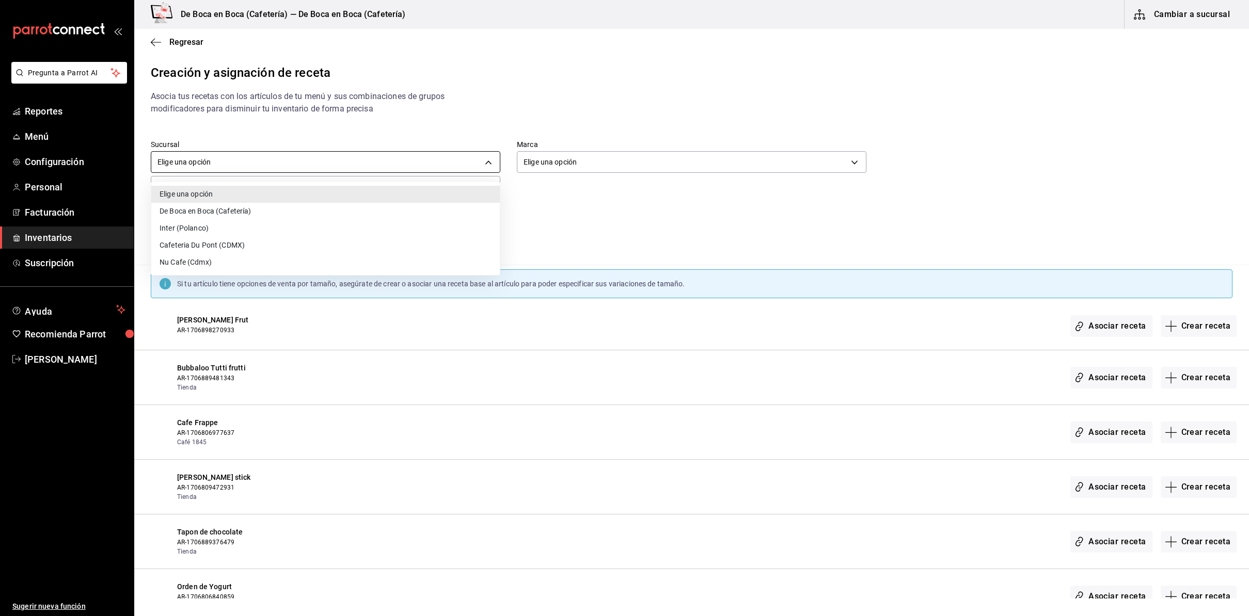
click at [486, 162] on body "Pregunta a Parrot AI Reportes Menú Configuración Personal Facturación Inventari…" at bounding box center [624, 299] width 1249 height 599
click at [537, 208] on div at bounding box center [624, 308] width 1249 height 616
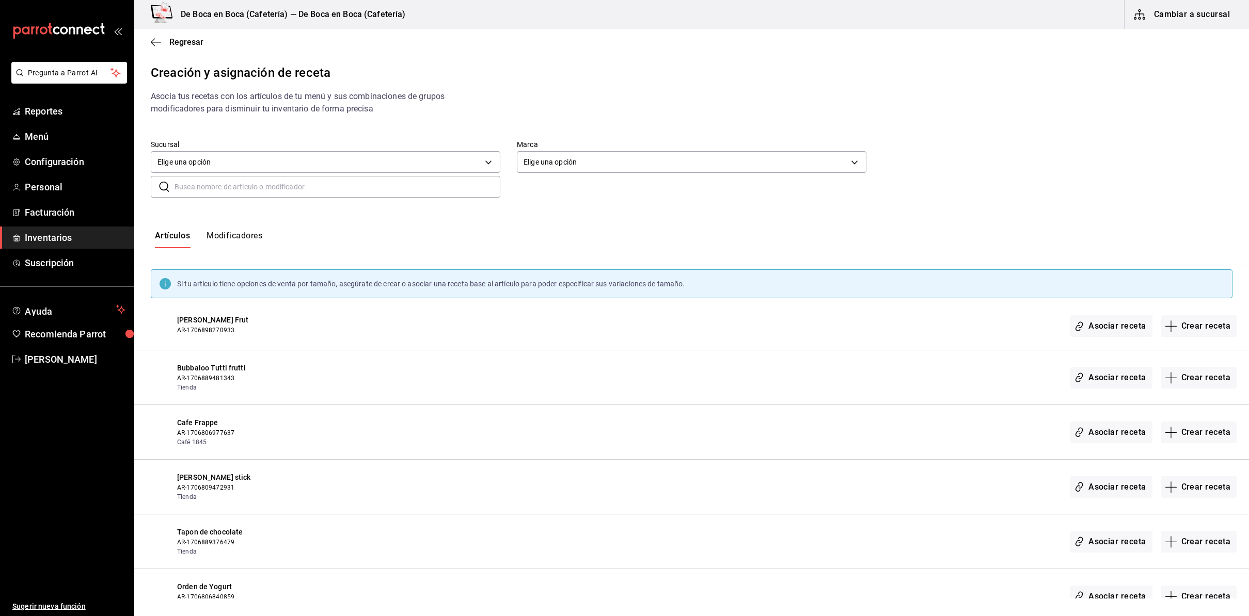
click at [229, 233] on button "Modificadores" at bounding box center [235, 240] width 56 height 18
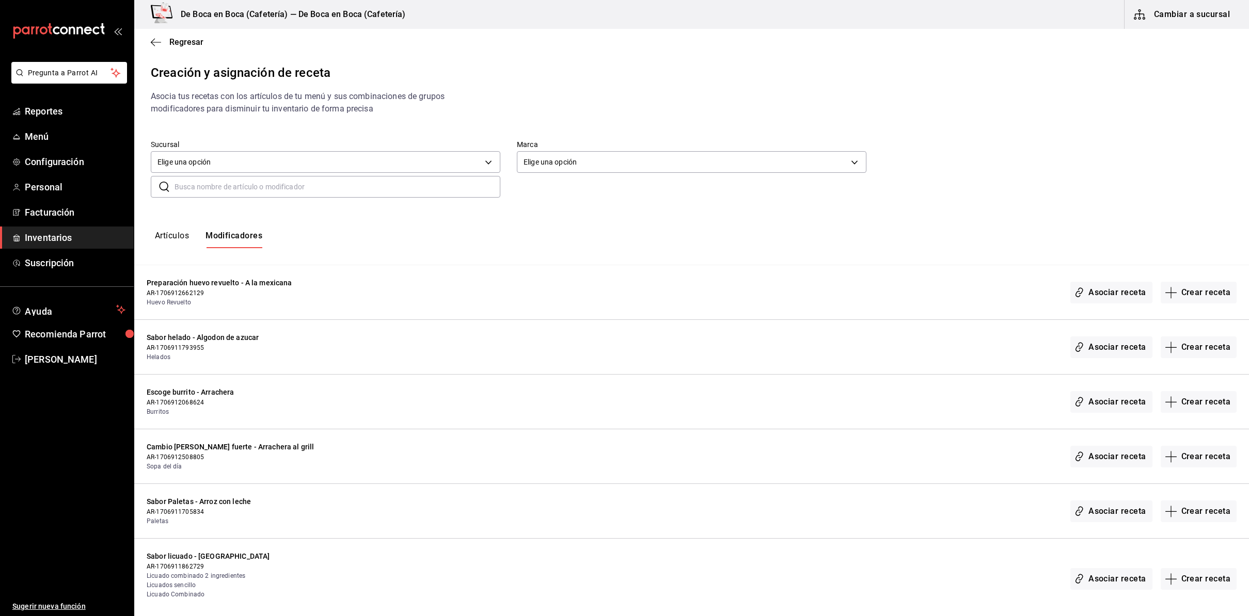
click at [156, 238] on button "Artículos" at bounding box center [172, 240] width 34 height 18
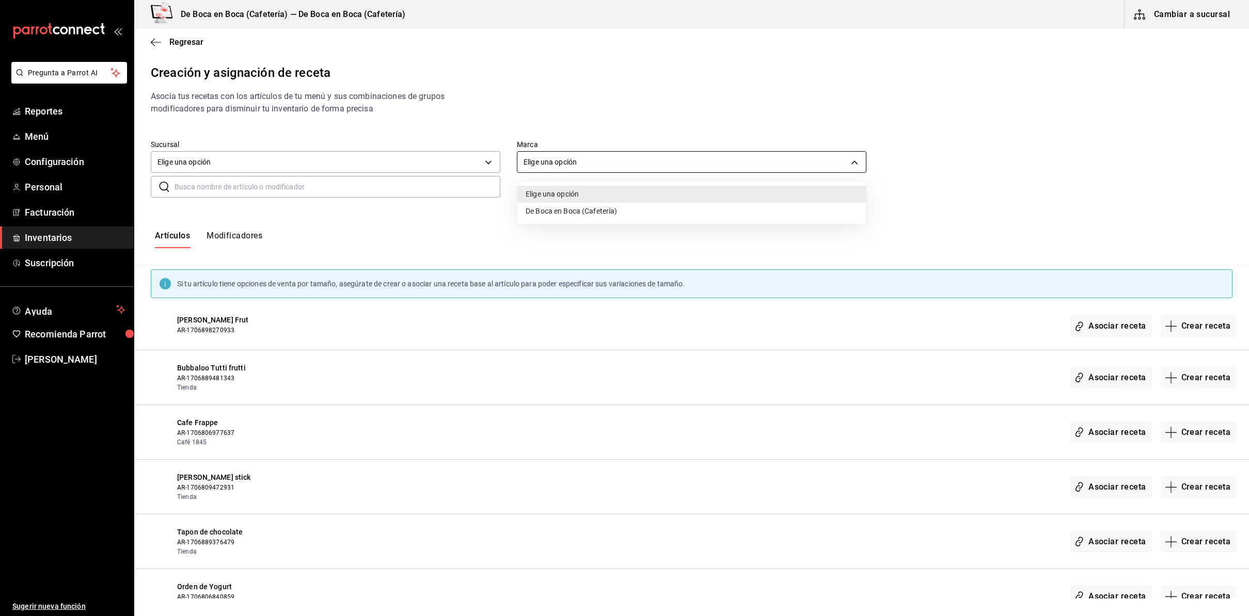
click at [573, 163] on body "Pregunta a Parrot AI Reportes Menú Configuración Personal Facturación Inventari…" at bounding box center [624, 299] width 1249 height 599
click at [612, 113] on div at bounding box center [624, 308] width 1249 height 616
click at [419, 189] on input "text" at bounding box center [337, 187] width 326 height 21
click at [443, 184] on input "text" at bounding box center [337, 187] width 326 height 21
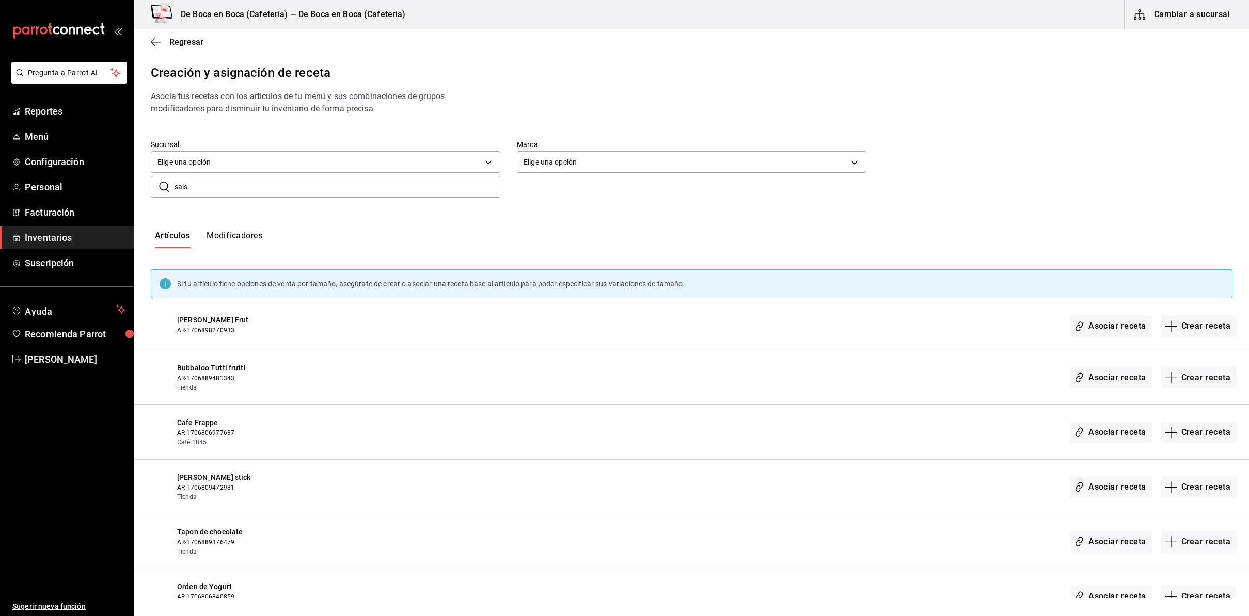
type input "salsa"
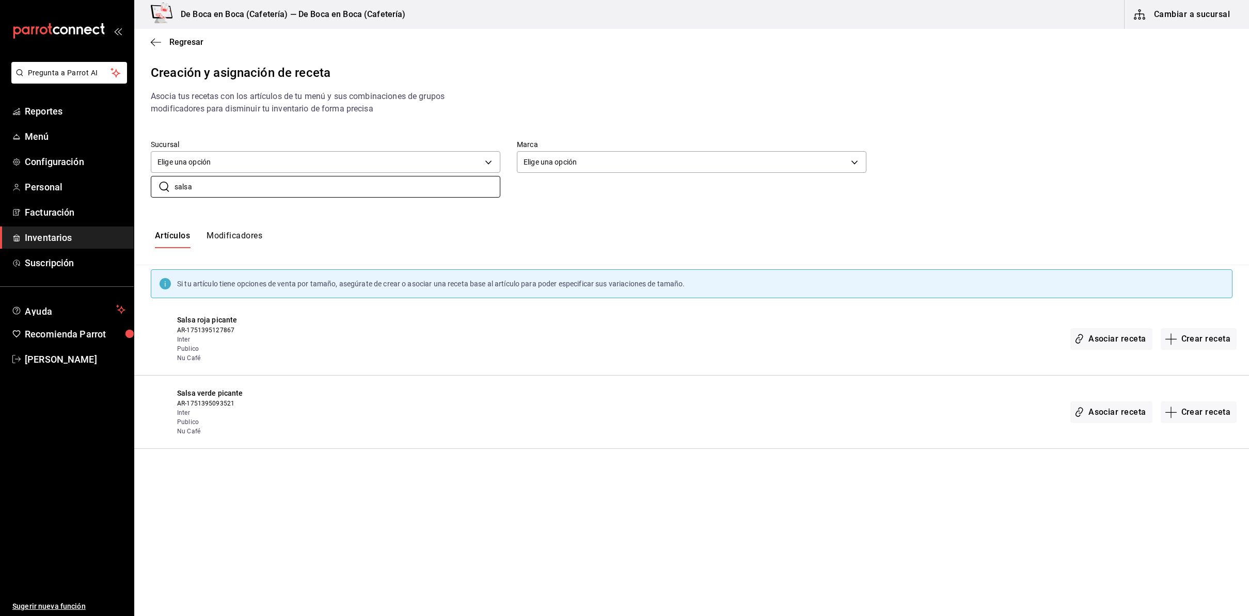
drag, startPoint x: 238, startPoint y: 185, endPoint x: 145, endPoint y: 188, distance: 93.5
click at [145, 188] on div "​ salsa ​" at bounding box center [317, 179] width 366 height 38
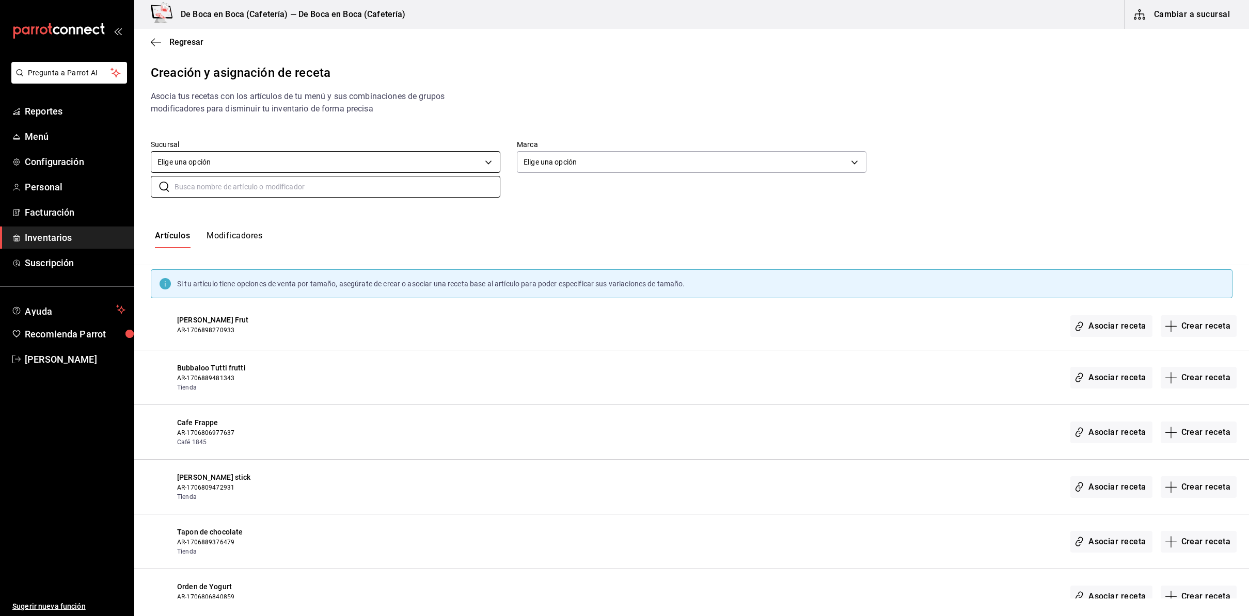
click at [465, 165] on body "Pregunta a Parrot AI Reportes Menú Configuración Personal Facturación Inventari…" at bounding box center [624, 299] width 1249 height 599
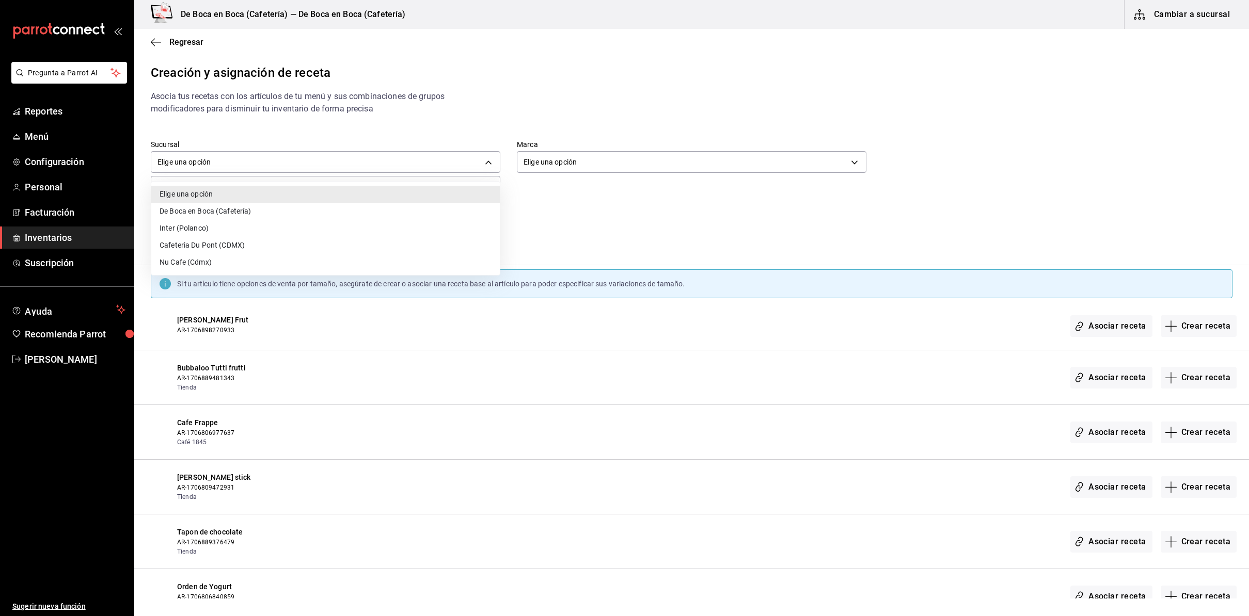
click at [478, 138] on div at bounding box center [624, 308] width 1249 height 616
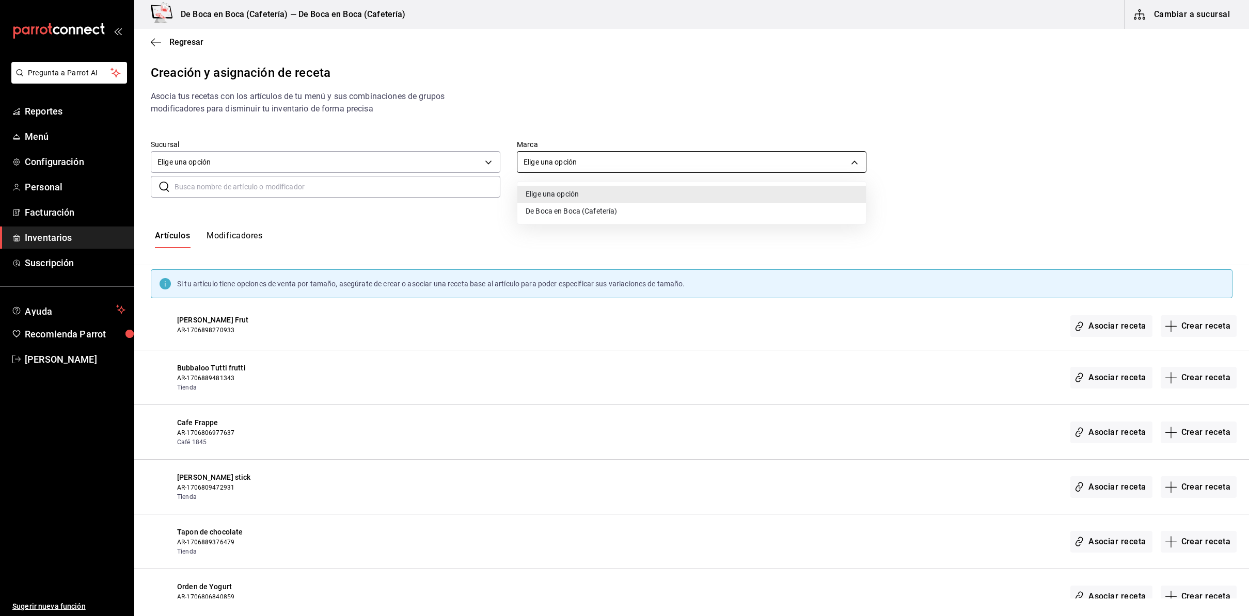
click at [567, 158] on body "Pregunta a Parrot AI Reportes Menú Configuración Personal Facturación Inventari…" at bounding box center [624, 299] width 1249 height 599
click at [590, 123] on div at bounding box center [624, 308] width 1249 height 616
click at [605, 228] on div "Artículos Modificadores" at bounding box center [691, 239] width 1115 height 51
click at [435, 185] on input "text" at bounding box center [337, 187] width 326 height 21
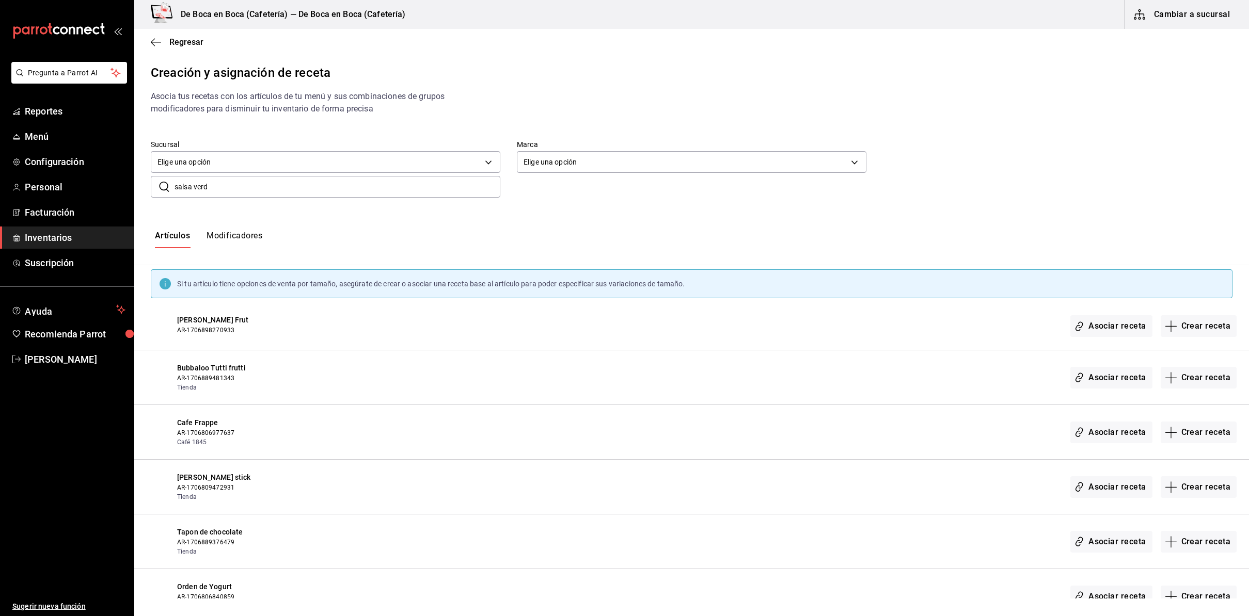
type input "salsa verde"
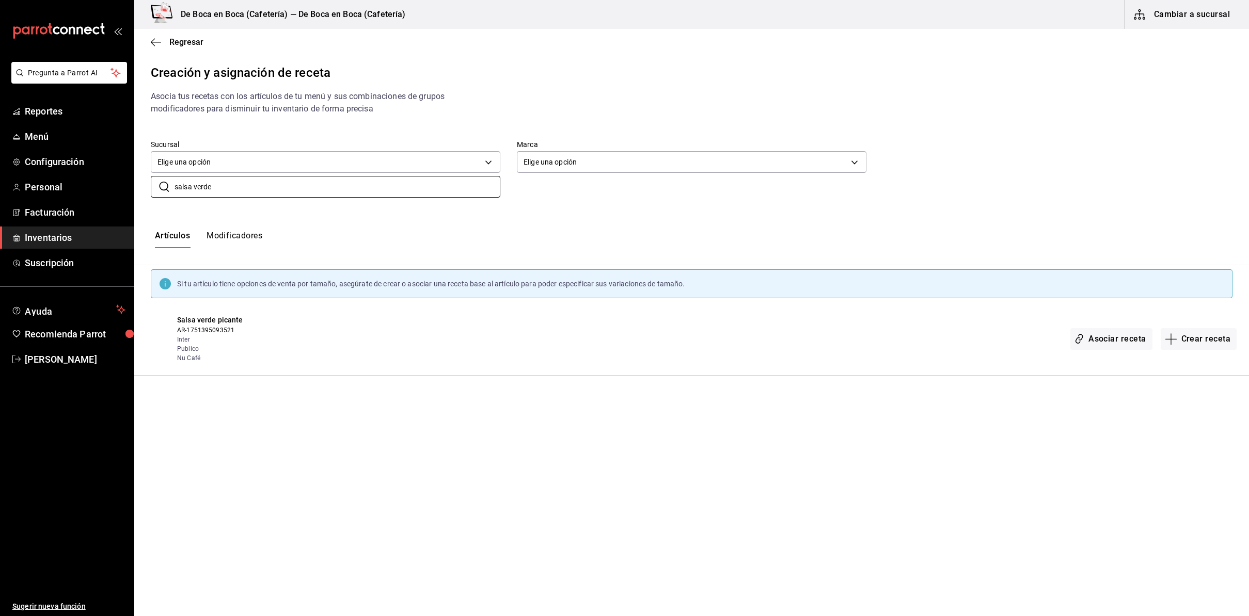
drag, startPoint x: 232, startPoint y: 188, endPoint x: 142, endPoint y: 180, distance: 89.7
click at [143, 181] on div "​ salsa verde ​" at bounding box center [317, 179] width 366 height 38
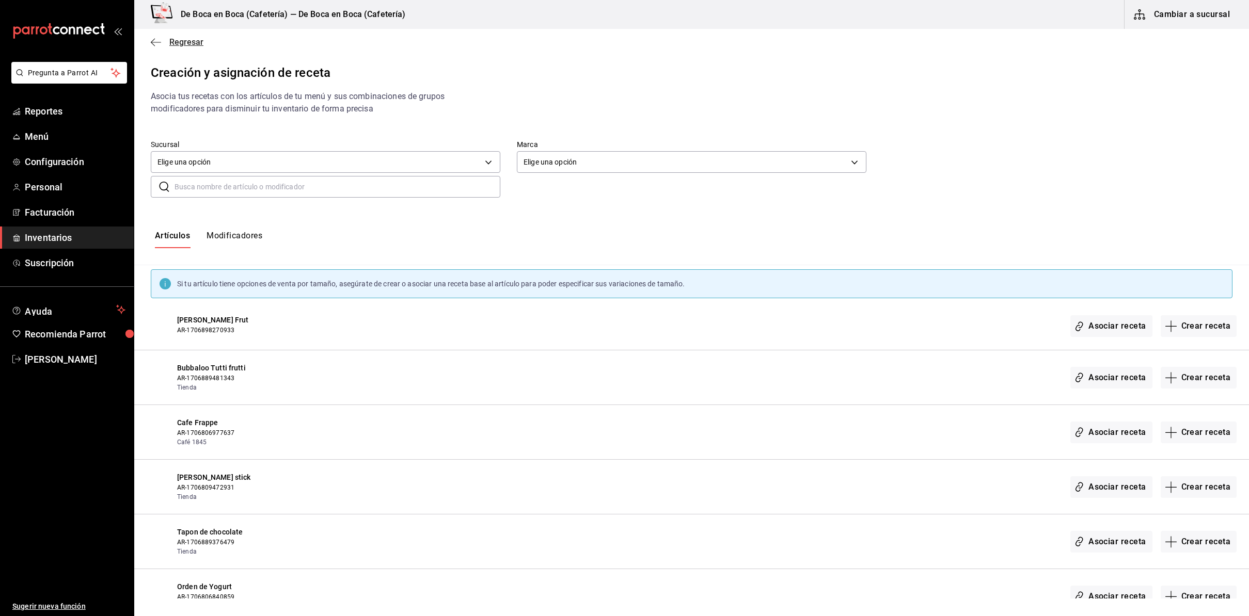
click at [153, 42] on icon "button" at bounding box center [156, 42] width 10 height 1
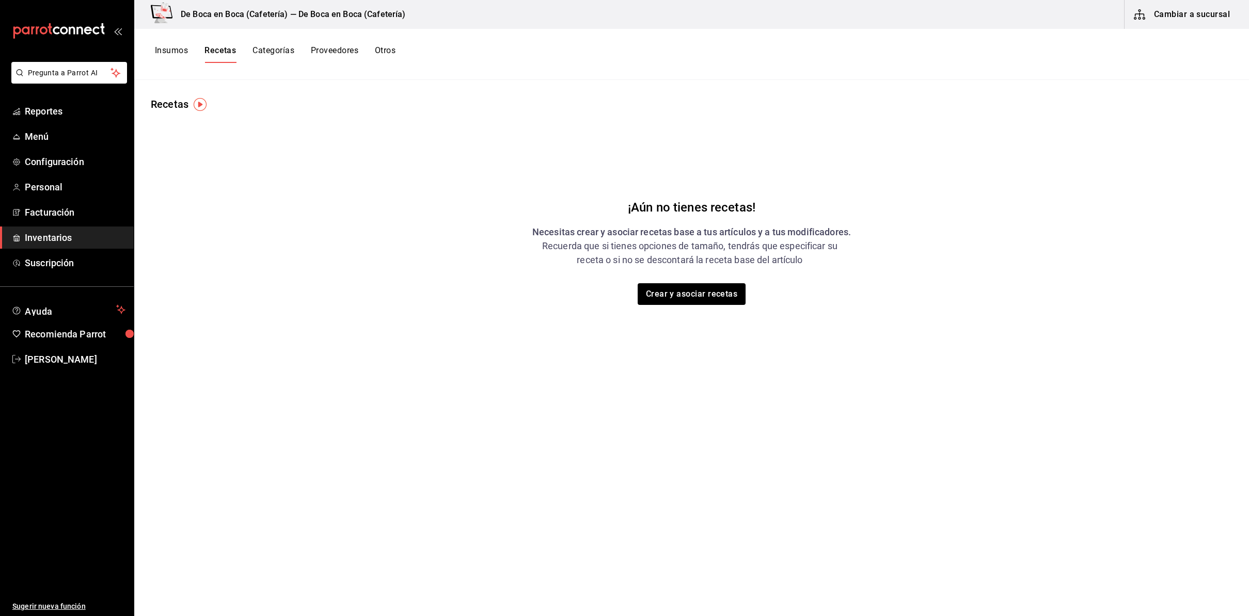
click at [178, 54] on button "Insumos" at bounding box center [171, 54] width 33 height 18
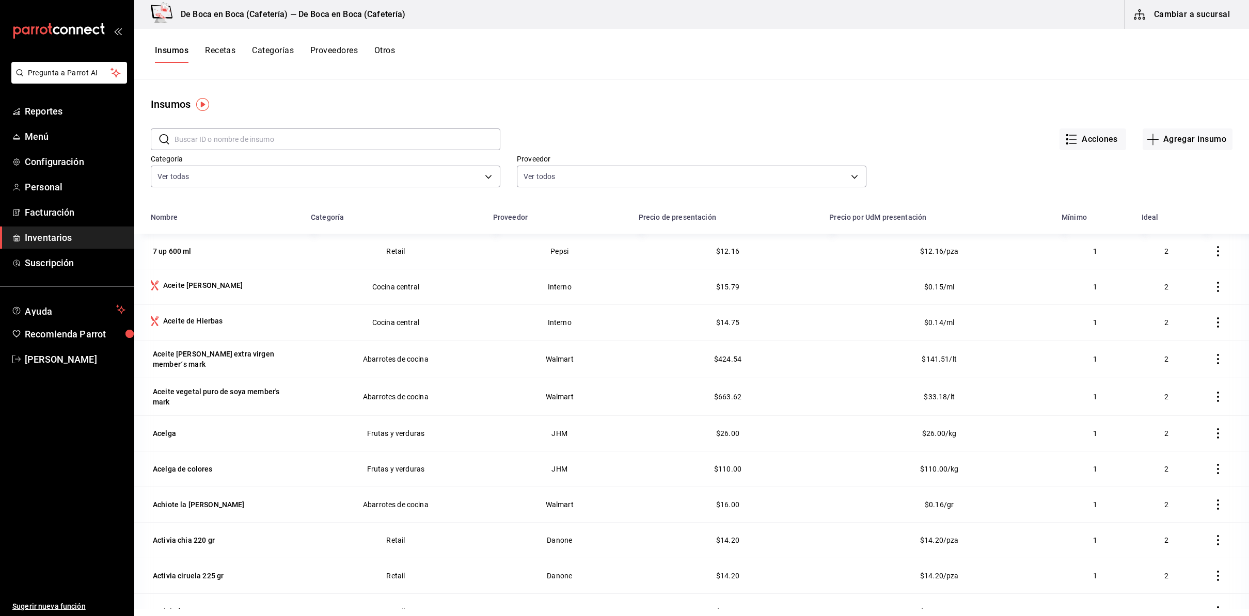
click at [50, 236] on span "Inventarios" at bounding box center [75, 238] width 101 height 14
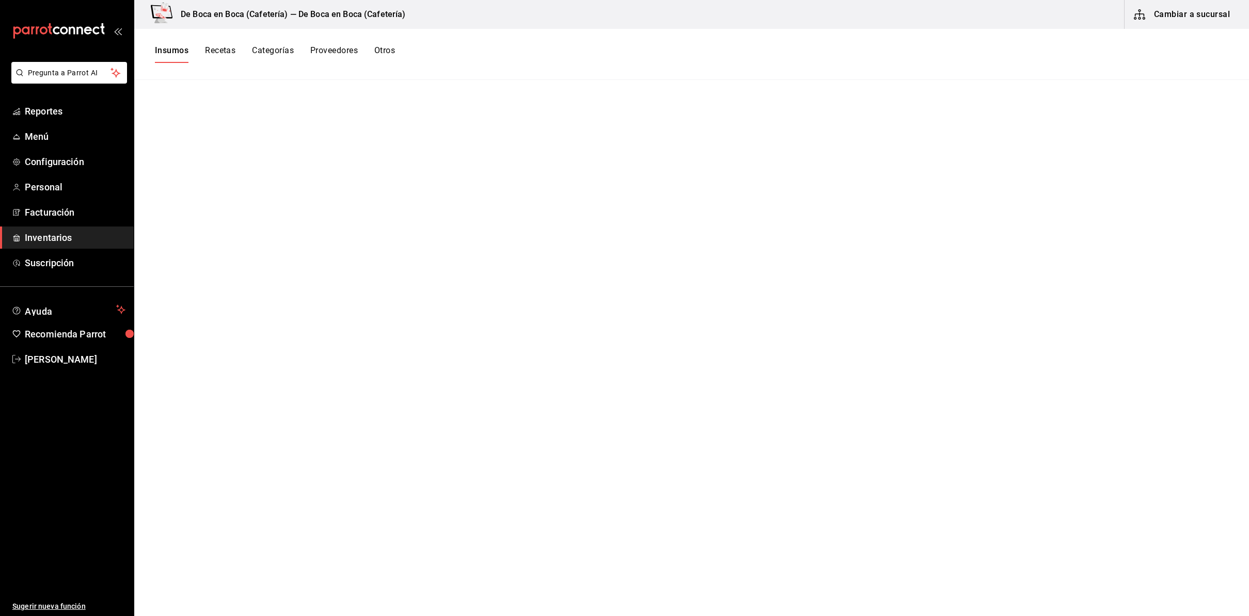
click at [218, 49] on button "Recetas" at bounding box center [220, 54] width 30 height 18
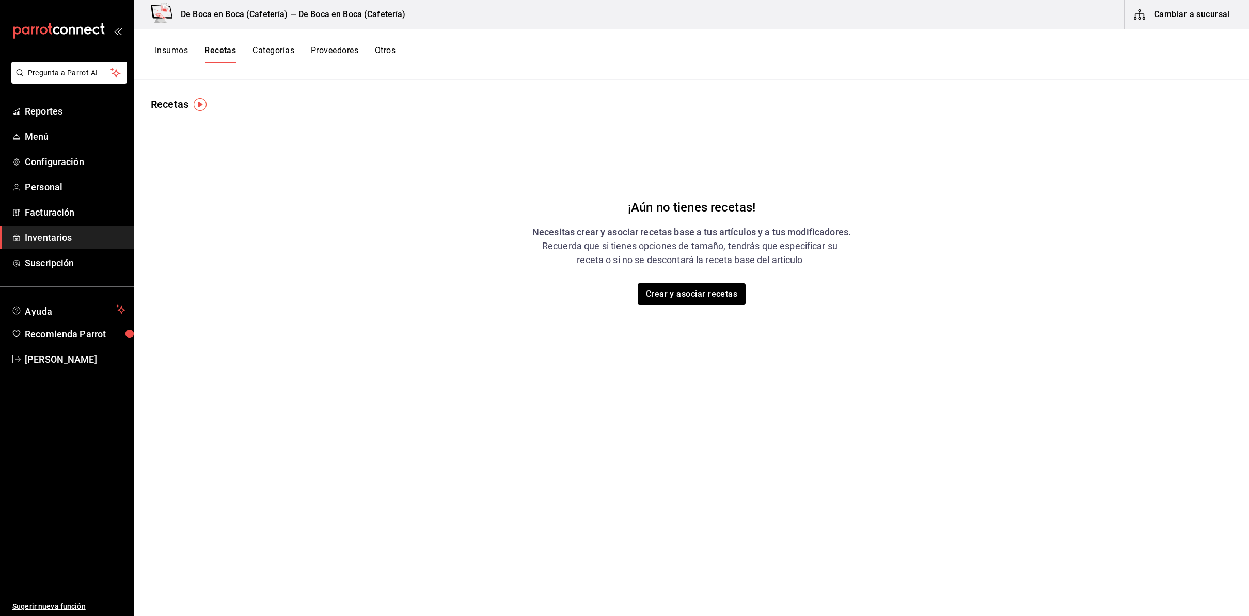
click at [172, 46] on button "Insumos" at bounding box center [171, 54] width 33 height 18
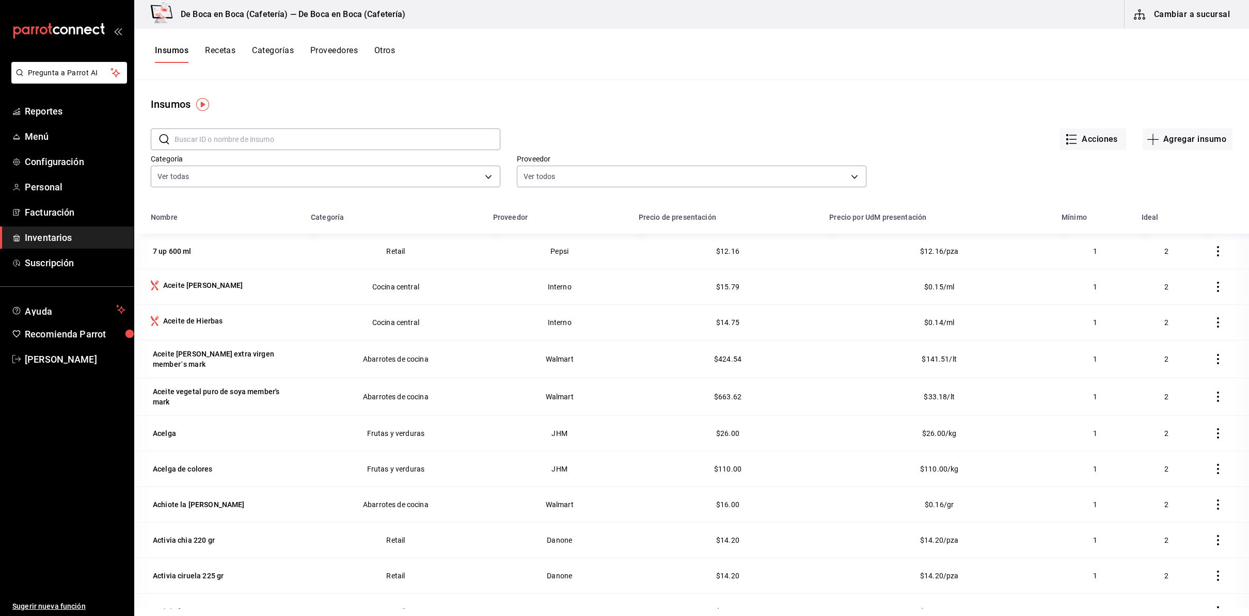
click at [288, 138] on input "text" at bounding box center [337, 139] width 326 height 21
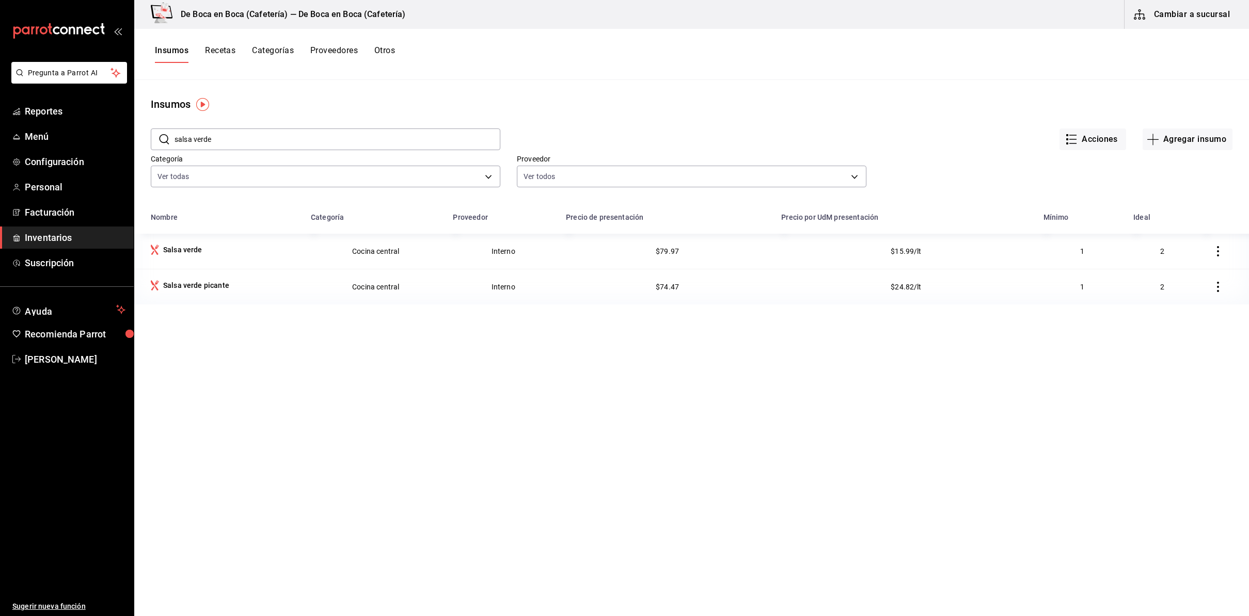
scroll to position [3, 0]
type input "salsa verde"
click at [1002, 248] on icon "button" at bounding box center [1218, 248] width 10 height 10
click at [168, 246] on div at bounding box center [624, 308] width 1249 height 616
click at [187, 246] on div "Salsa verde" at bounding box center [182, 247] width 39 height 10
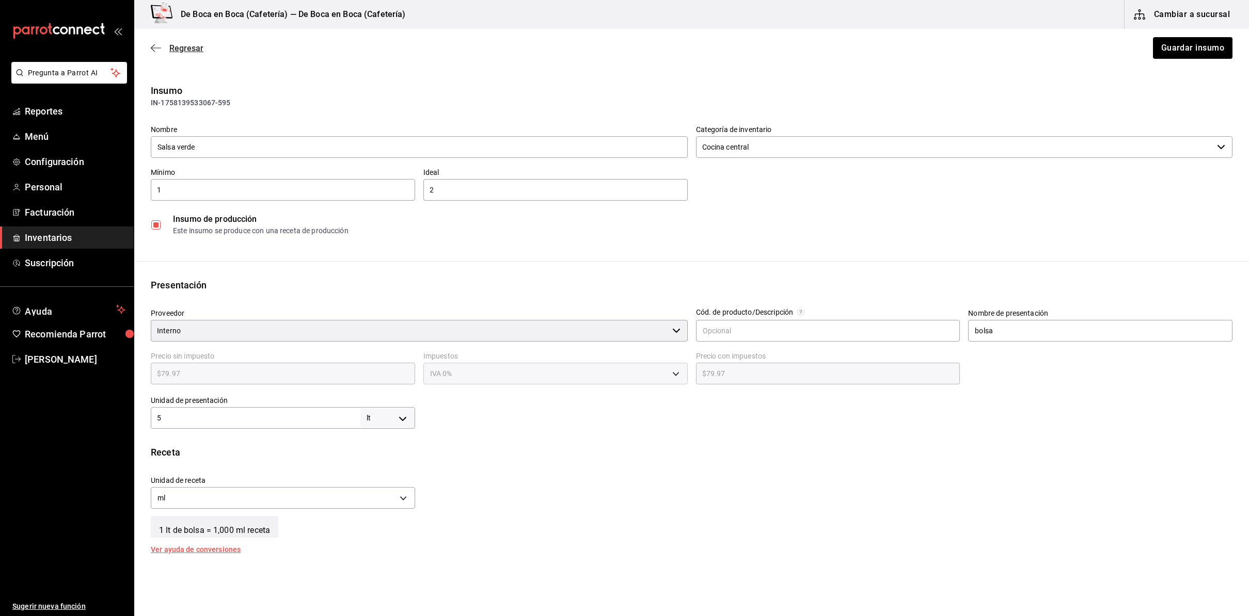
click at [152, 50] on icon "button" at bounding box center [153, 48] width 4 height 8
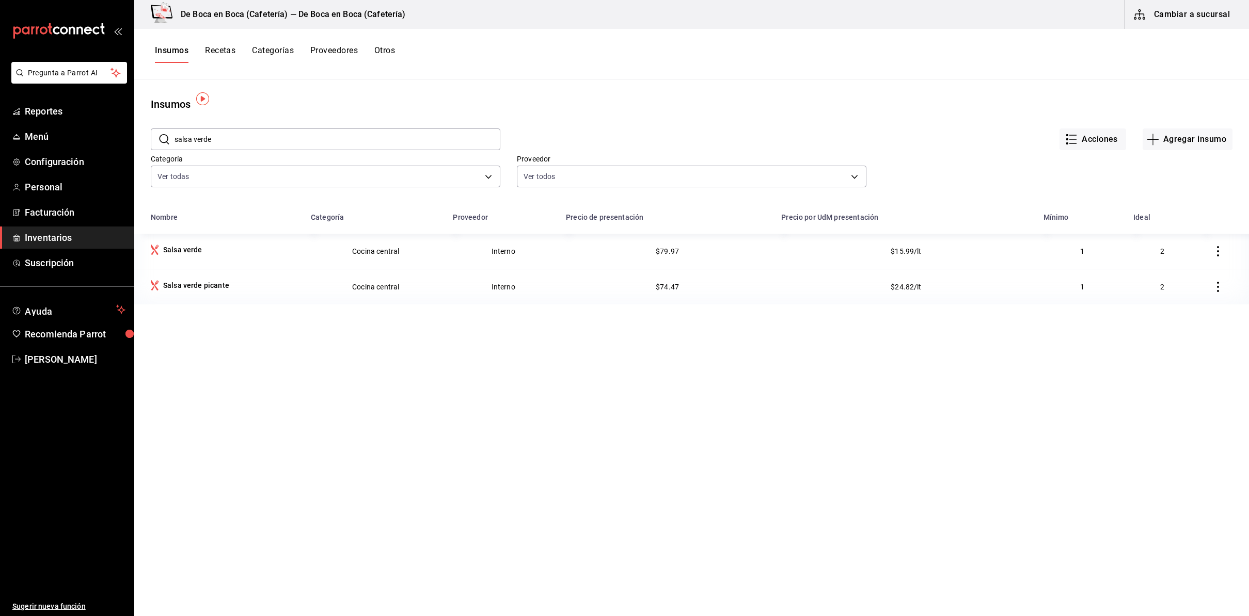
scroll to position [10, 0]
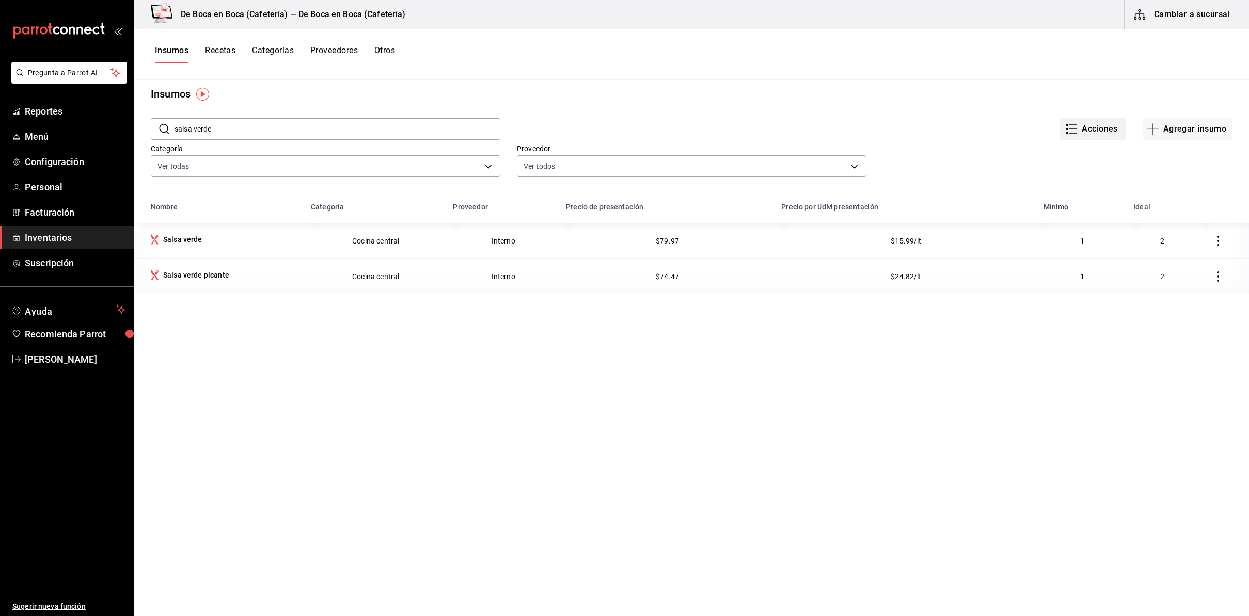
click at [1002, 126] on icon "button" at bounding box center [1071, 129] width 12 height 12
click at [961, 115] on div at bounding box center [624, 308] width 1249 height 616
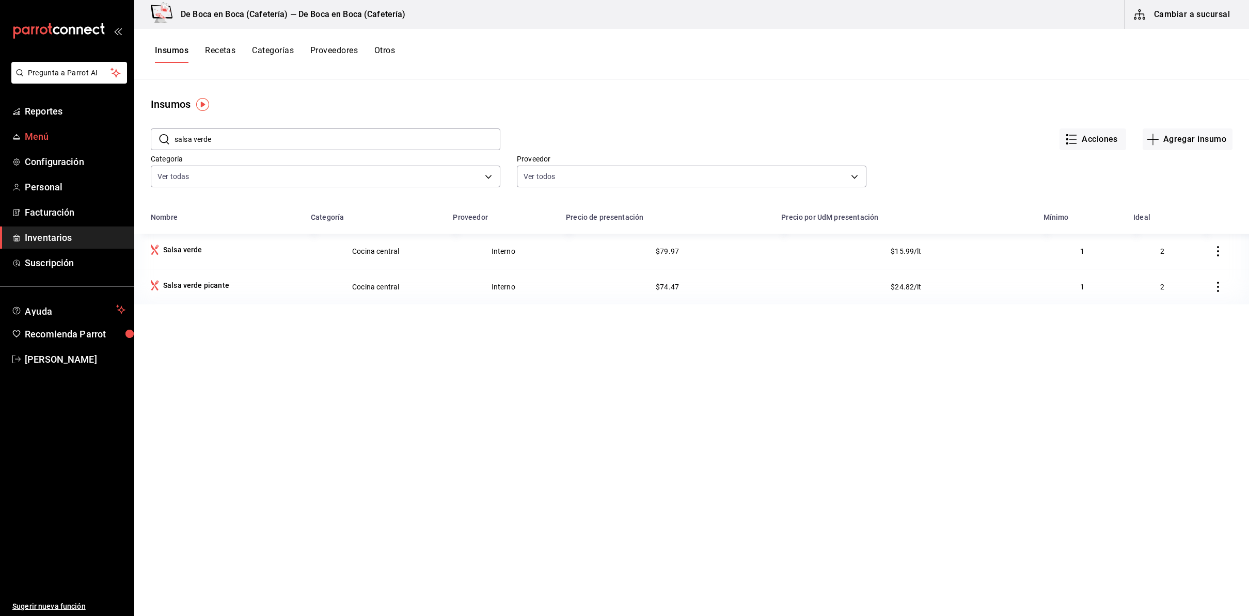
drag, startPoint x: 226, startPoint y: 138, endPoint x: 109, endPoint y: 135, distance: 117.2
click at [109, 135] on div "Pregunta a Parrot AI Reportes Menú Configuración Personal Facturación Inventari…" at bounding box center [624, 304] width 1249 height 609
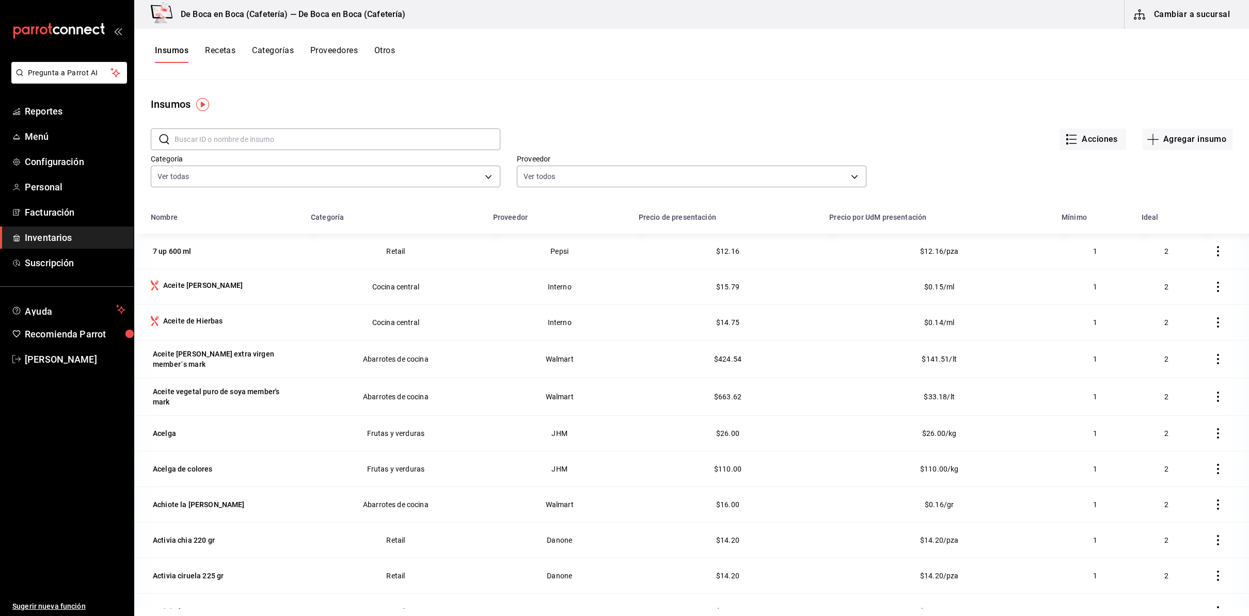
click at [218, 51] on button "Recetas" at bounding box center [220, 54] width 30 height 18
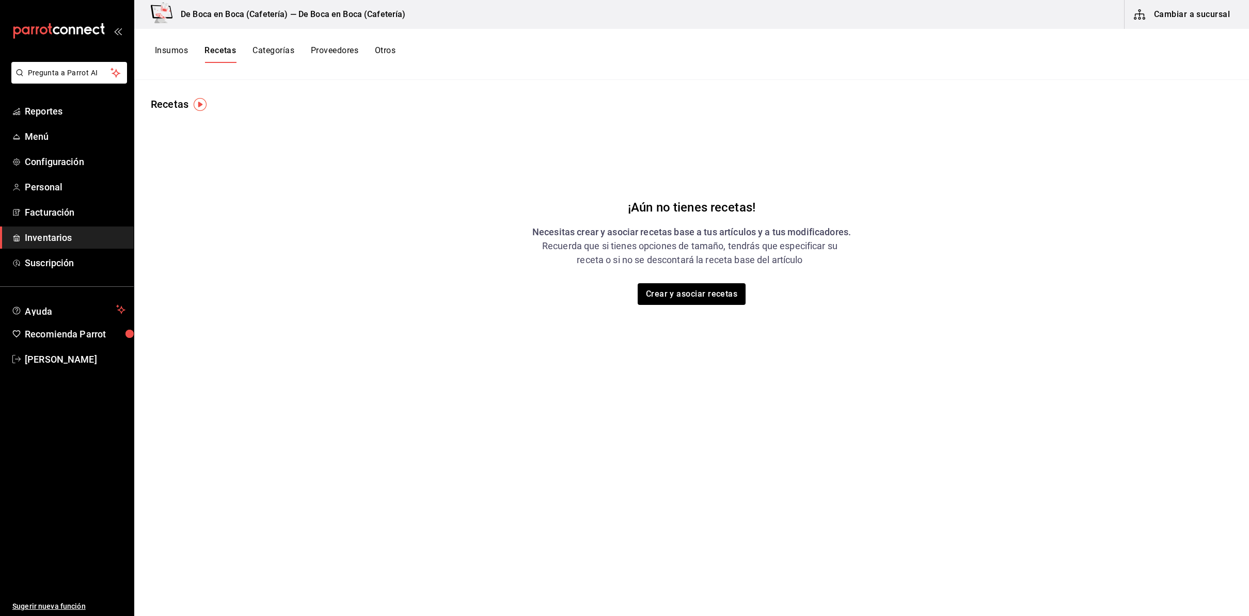
click at [198, 104] on img "button" at bounding box center [200, 104] width 13 height 13
click at [268, 125] on icon "close" at bounding box center [267, 126] width 8 height 8
click at [689, 297] on button "Crear y asociar recetas" at bounding box center [691, 294] width 109 height 22
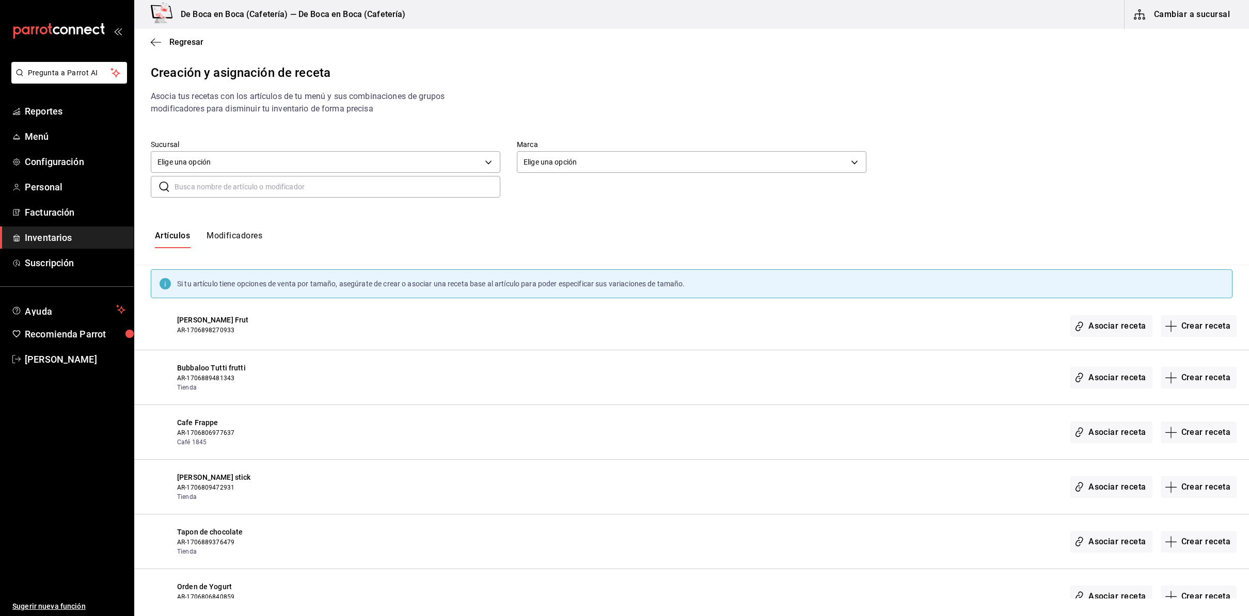
click at [354, 194] on input "text" at bounding box center [337, 187] width 326 height 21
type input "salsa"
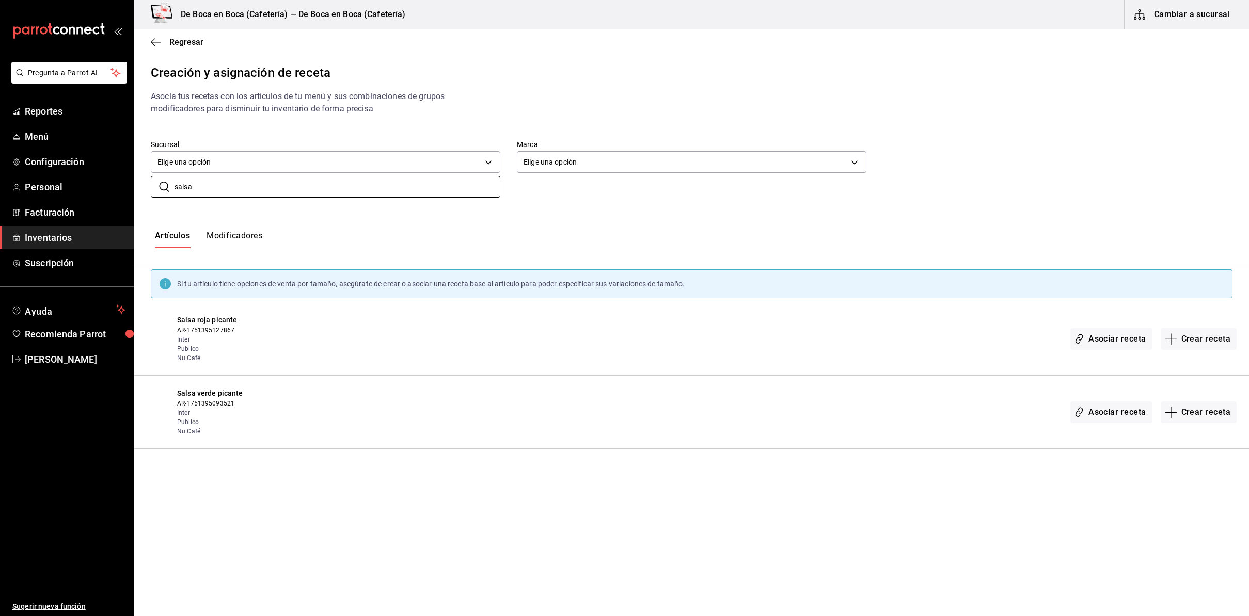
drag, startPoint x: 211, startPoint y: 185, endPoint x: 147, endPoint y: 184, distance: 63.5
click at [147, 184] on div "​ salsa ​" at bounding box center [317, 179] width 366 height 38
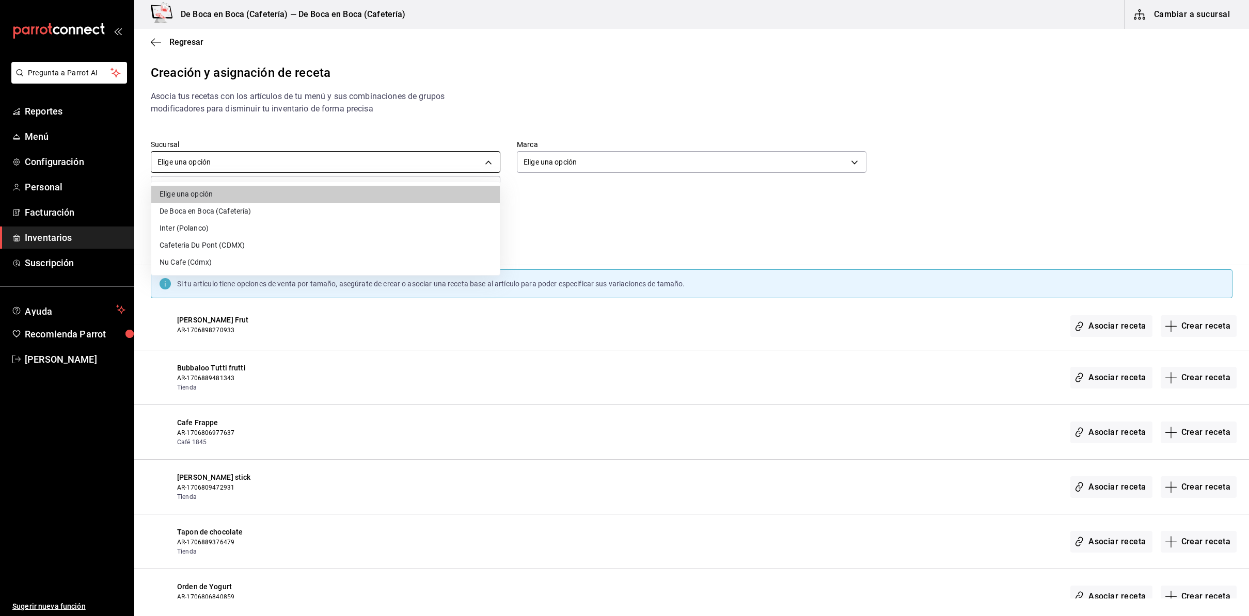
click at [473, 159] on body "Pregunta a Parrot AI Reportes Menú Configuración Personal Facturación Inventari…" at bounding box center [624, 299] width 1249 height 599
click at [268, 263] on li "Nu Cafe (Cdmx)" at bounding box center [325, 262] width 348 height 17
type input "a8a311d0-cb1d-4c74-b952-cc9423ce5f17"
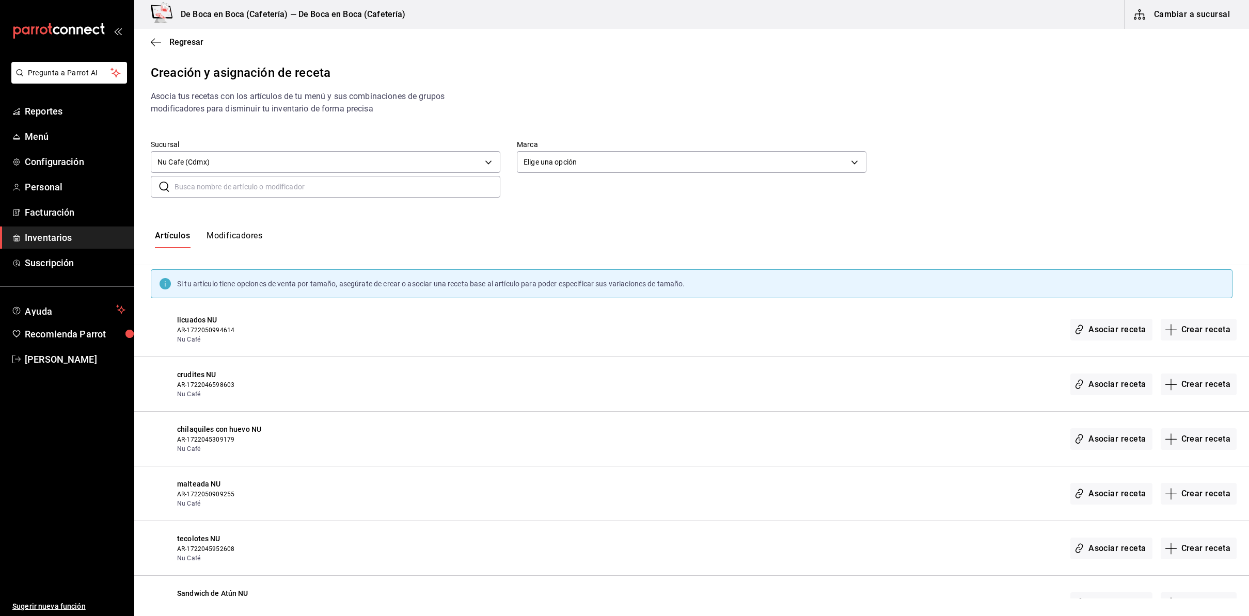
click at [462, 188] on input "text" at bounding box center [337, 187] width 326 height 21
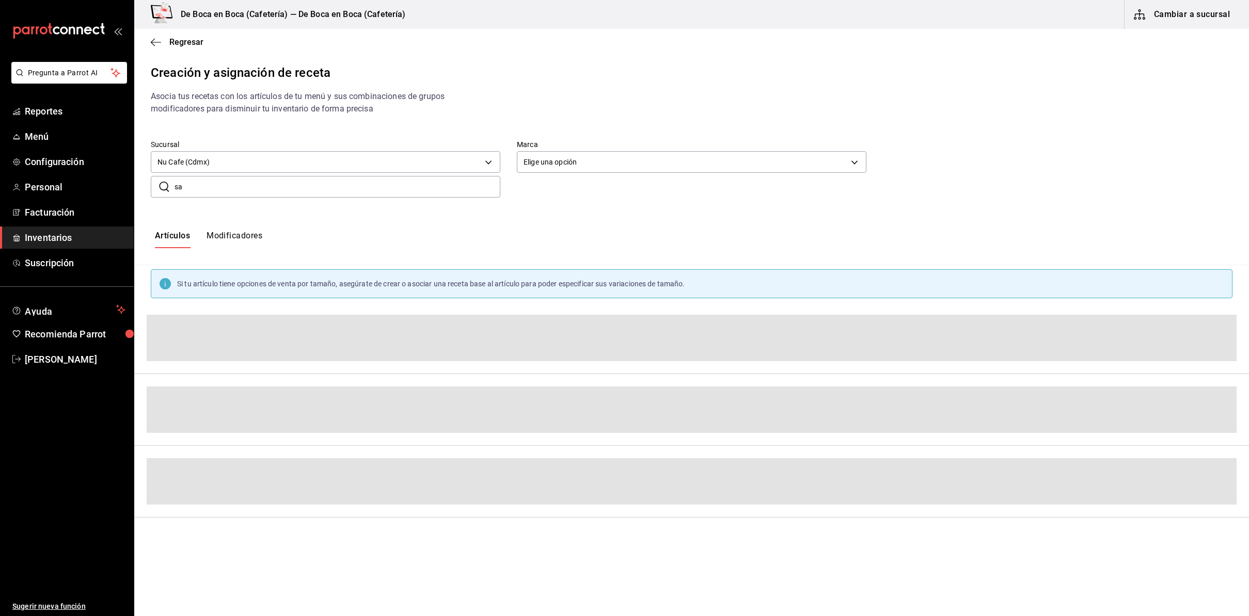
type input "s"
click at [482, 164] on body "Pregunta a Parrot AI Reportes Menú Configuración Personal Facturación Inventari…" at bounding box center [624, 299] width 1249 height 599
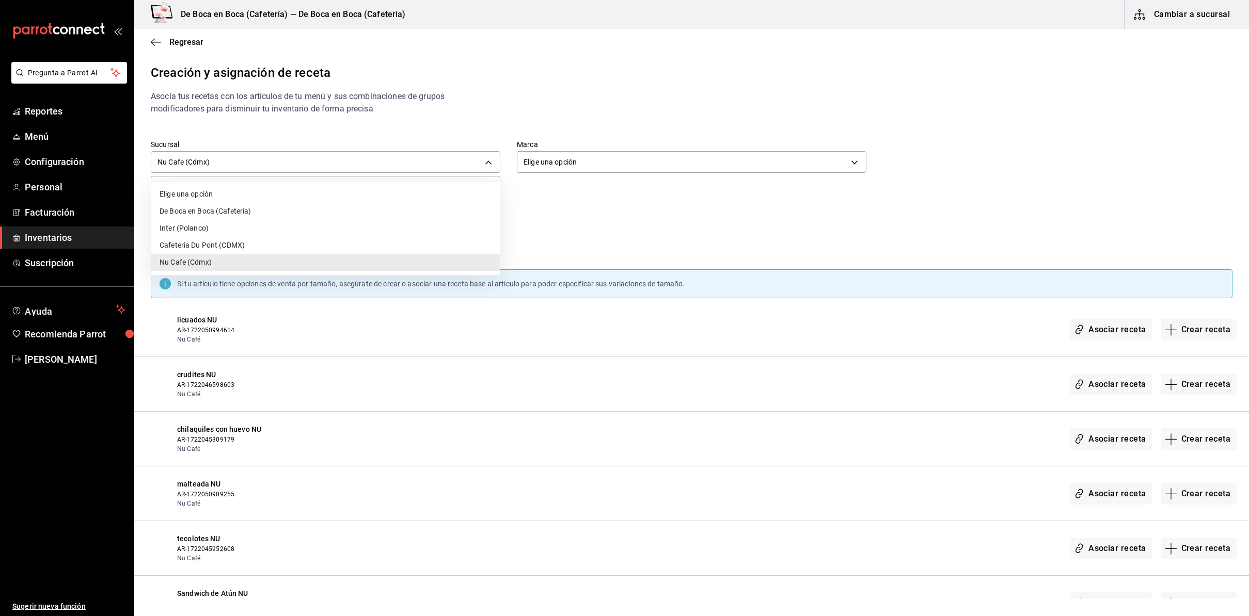
click at [413, 200] on li "Elige una opción" at bounding box center [325, 194] width 348 height 17
type input "default"
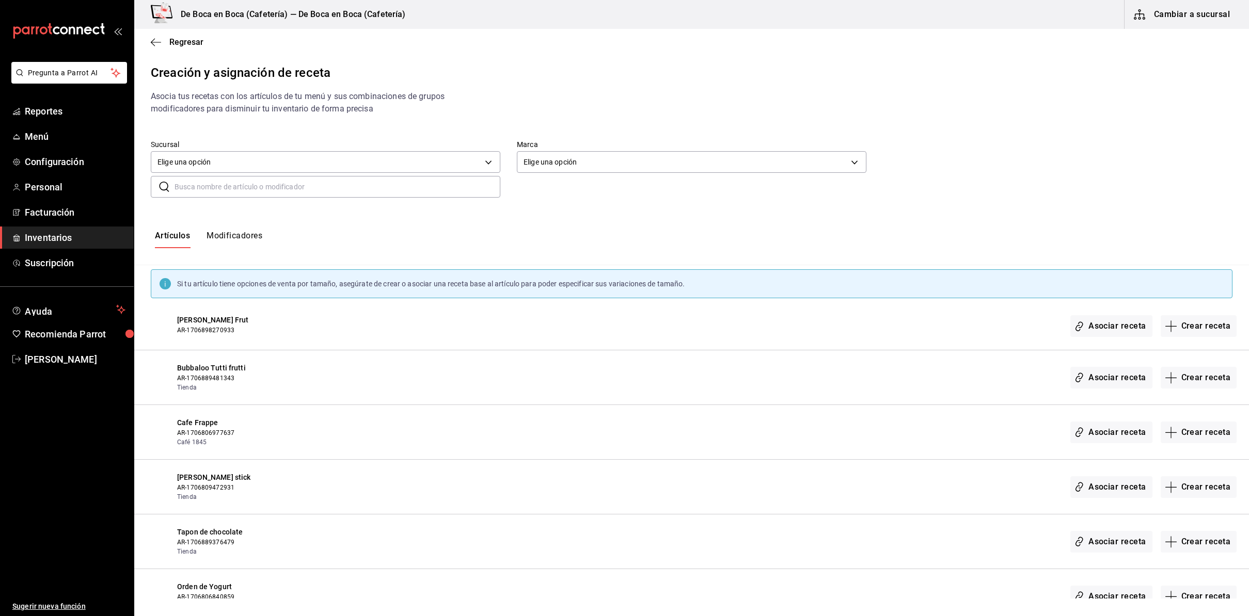
click at [280, 14] on h3 "De Boca en Boca (Cafetería) — De Boca en Boca (Cafetería)" at bounding box center [288, 14] width 233 height 12
click at [1002, 20] on button "Cambiar a sucursal" at bounding box center [1182, 14] width 116 height 29
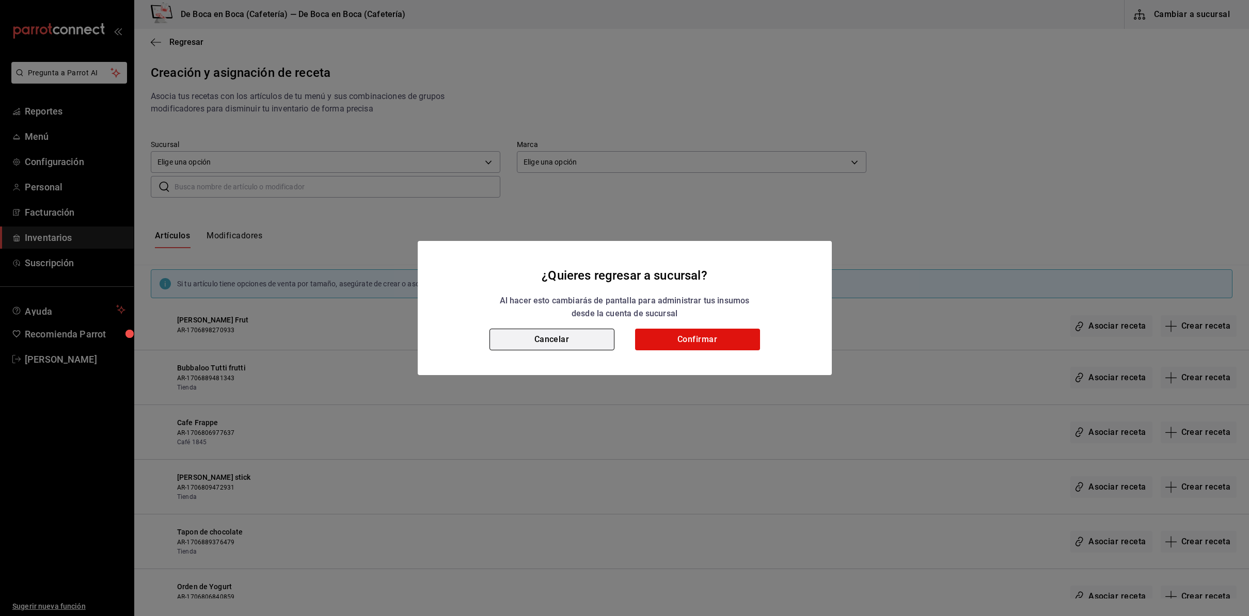
click at [549, 339] on button "Cancelar" at bounding box center [551, 340] width 125 height 22
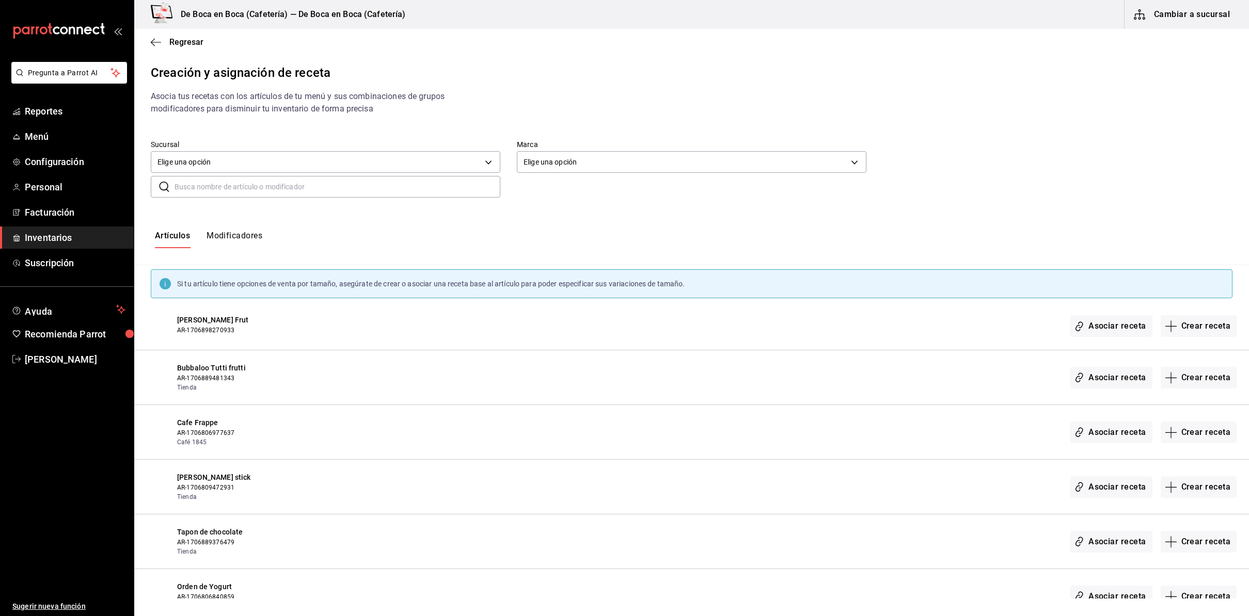
click at [381, 192] on input "text" at bounding box center [337, 187] width 326 height 21
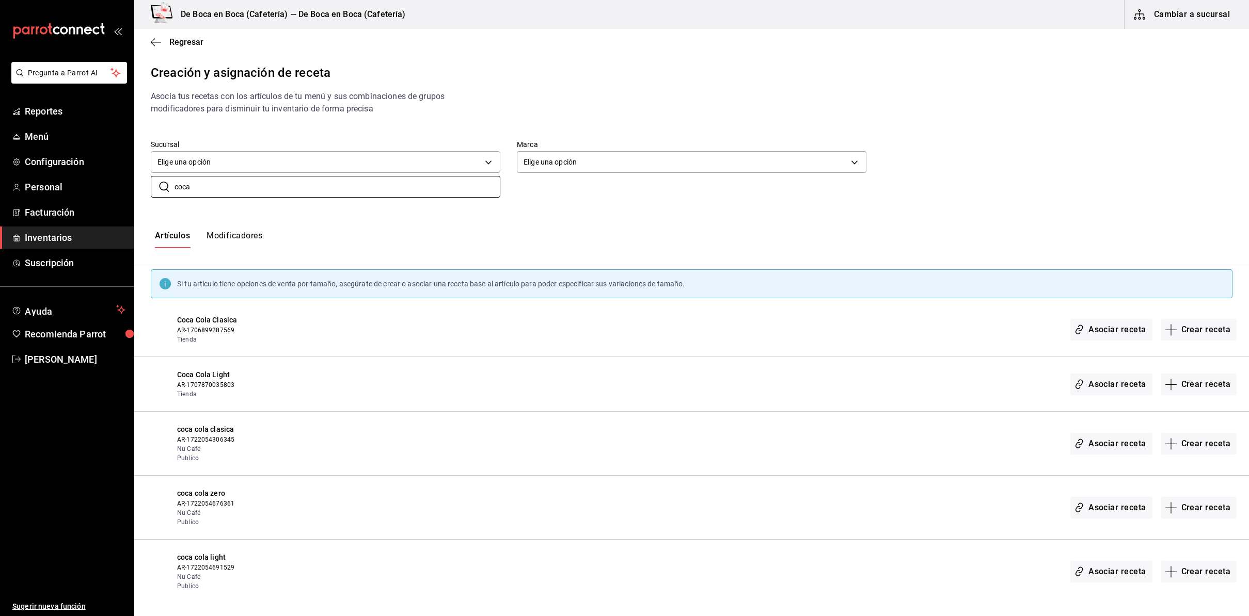
type input "coca"
drag, startPoint x: 187, startPoint y: 189, endPoint x: 168, endPoint y: 189, distance: 19.1
click at [168, 189] on div "​ coca ​" at bounding box center [326, 187] width 350 height 22
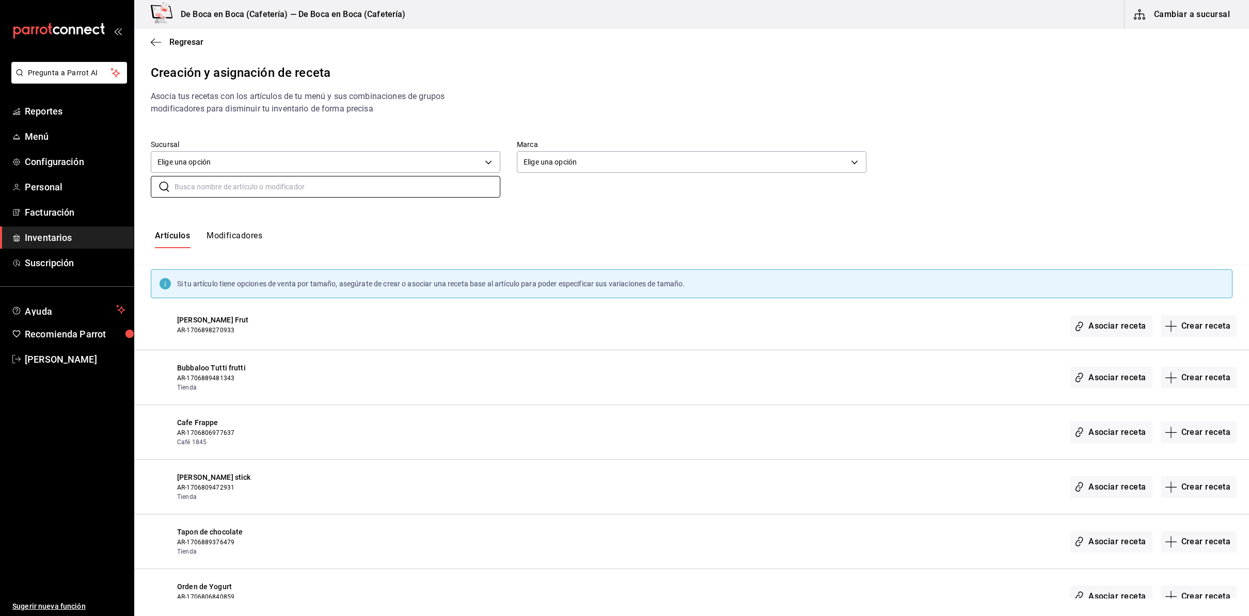
click at [195, 319] on span "[PERSON_NAME] Frut" at bounding box center [280, 320] width 207 height 11
click at [216, 187] on input "text" at bounding box center [337, 187] width 326 height 21
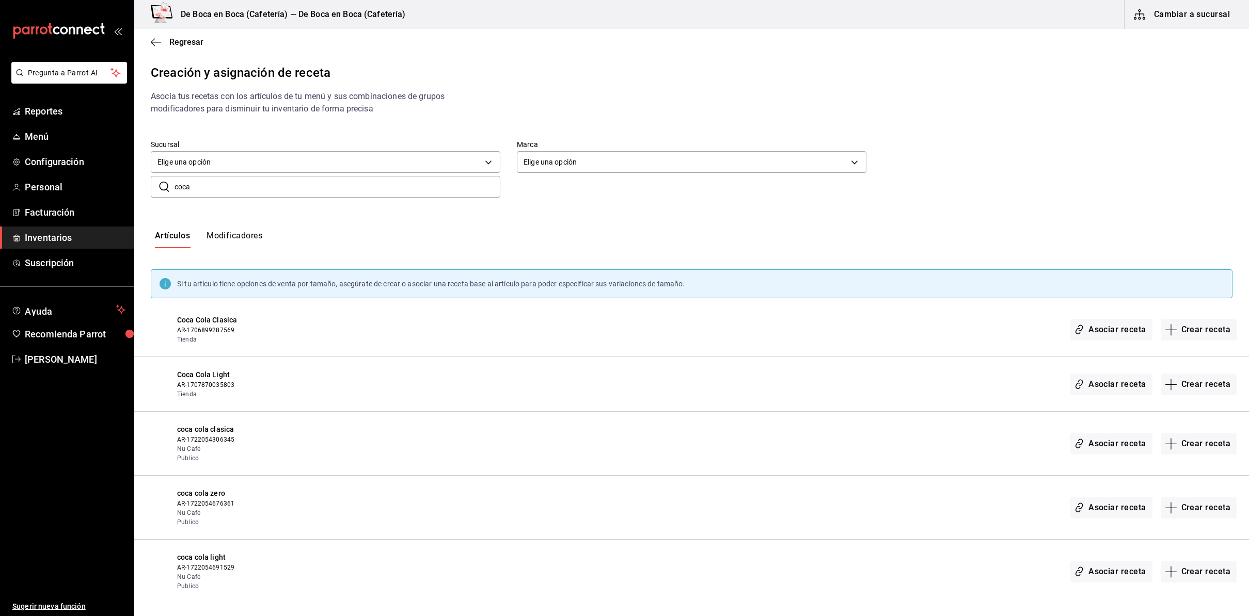
click at [240, 239] on button "Modificadores" at bounding box center [235, 240] width 56 height 18
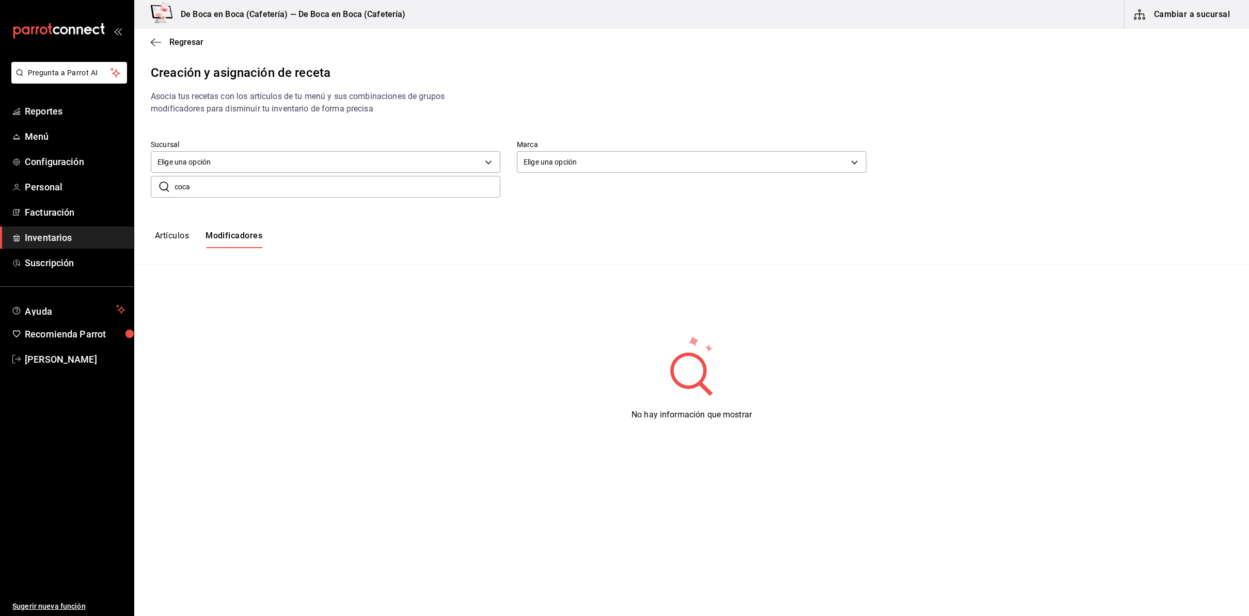
click at [172, 233] on button "Artículos" at bounding box center [172, 240] width 34 height 18
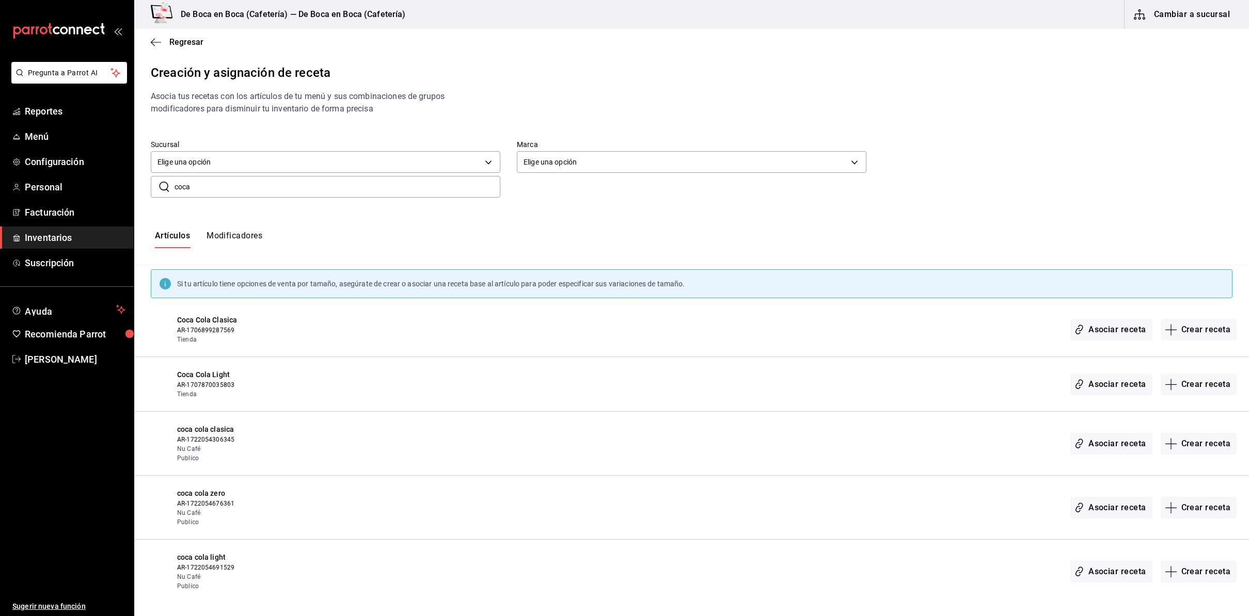
click at [192, 186] on input "coca" at bounding box center [337, 187] width 326 height 21
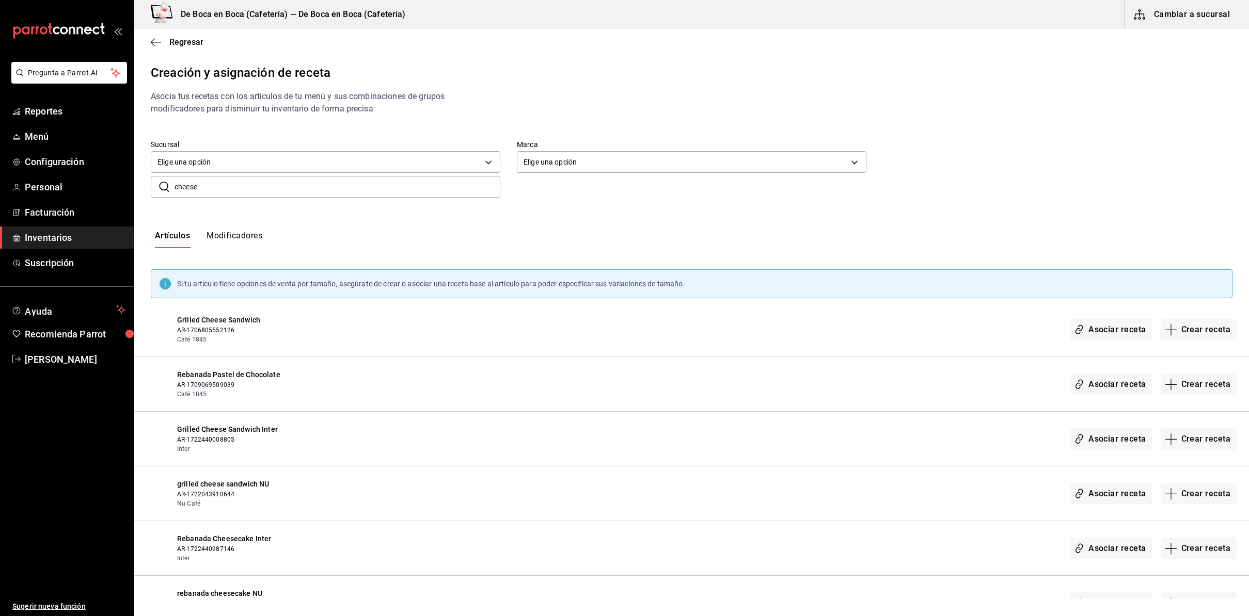
click at [197, 185] on input "cheese" at bounding box center [337, 187] width 326 height 21
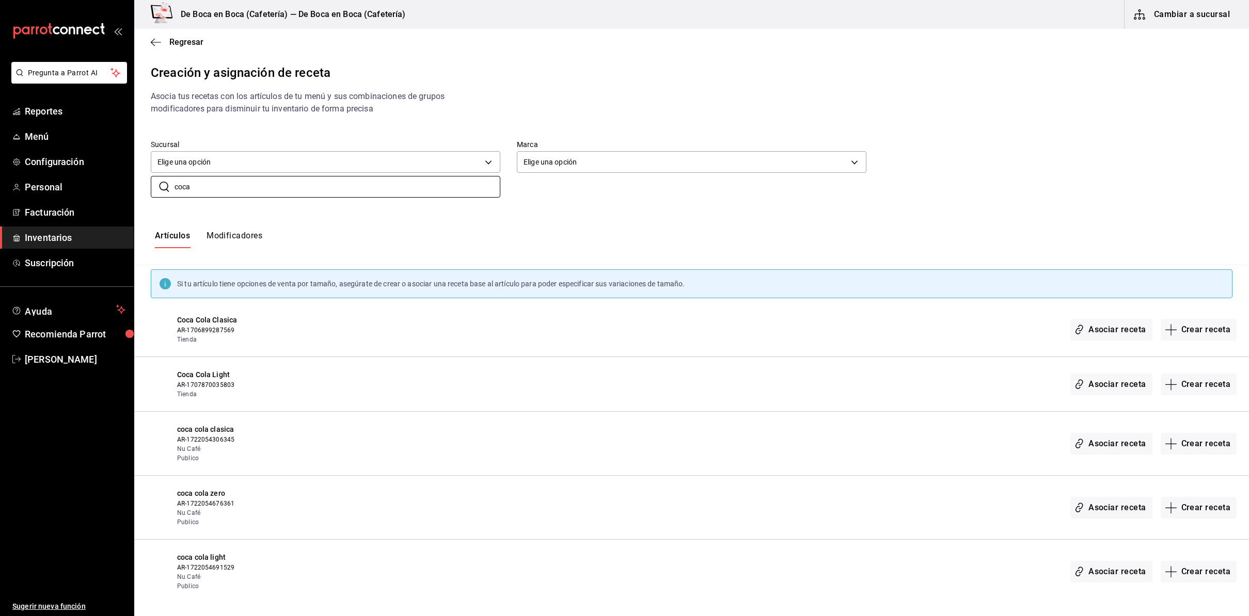
type input "coca"
